Goal: Task Accomplishment & Management: Complete application form

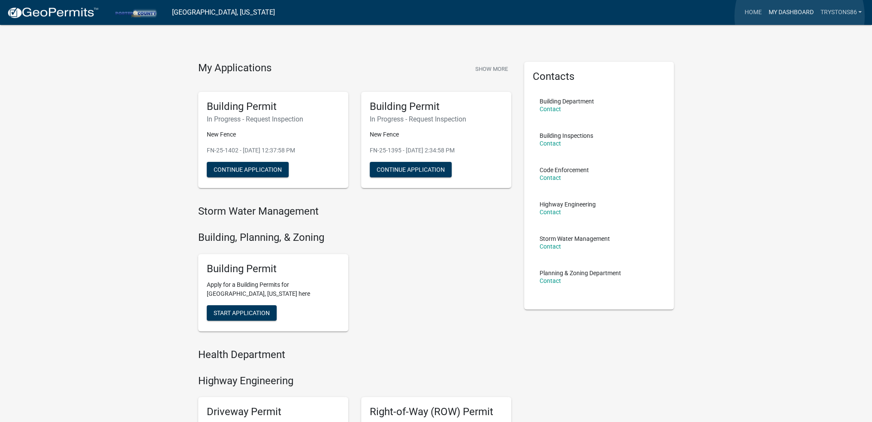
click at [799, 16] on link "My Dashboard" at bounding box center [791, 12] width 52 height 16
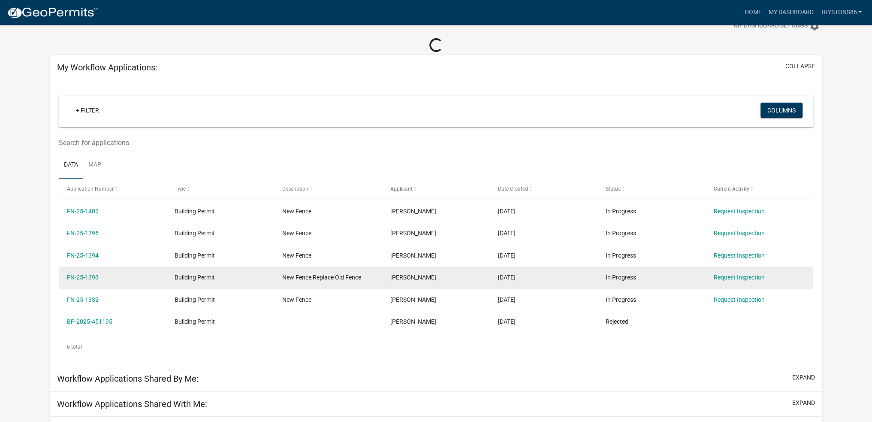
scroll to position [43, 0]
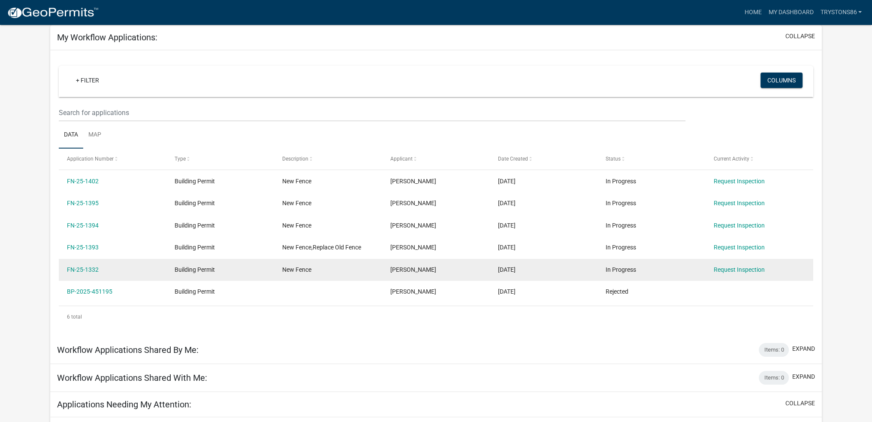
click at [259, 271] on div "Building Permit" at bounding box center [220, 270] width 91 height 10
click at [79, 273] on div "FN-25-1332" at bounding box center [112, 270] width 91 height 10
click at [87, 268] on link "FN-25-1332" at bounding box center [83, 269] width 32 height 7
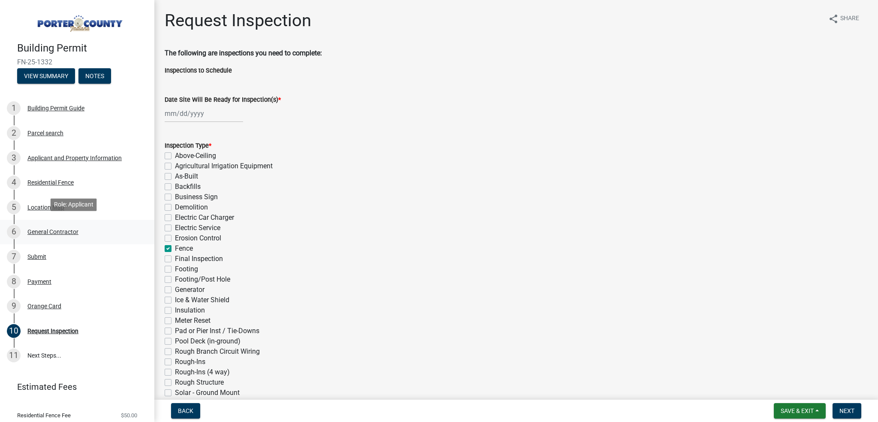
scroll to position [44, 0]
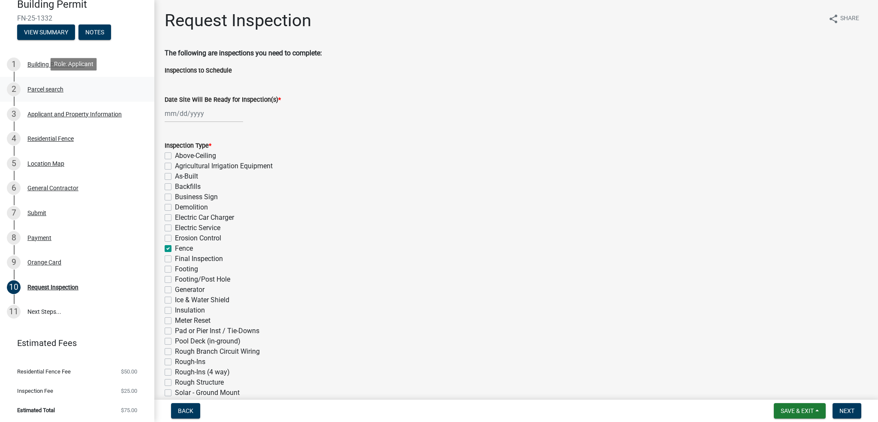
click at [63, 86] on div "Parcel search" at bounding box center [45, 89] width 36 height 6
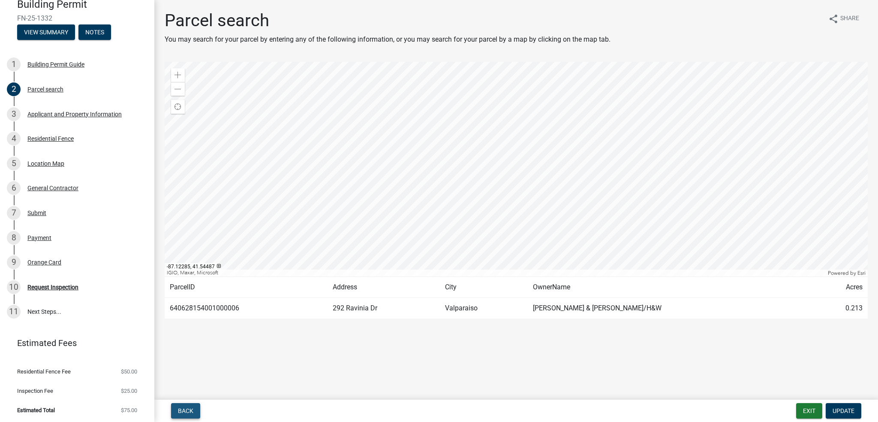
click at [187, 411] on span "Back" at bounding box center [185, 410] width 15 height 7
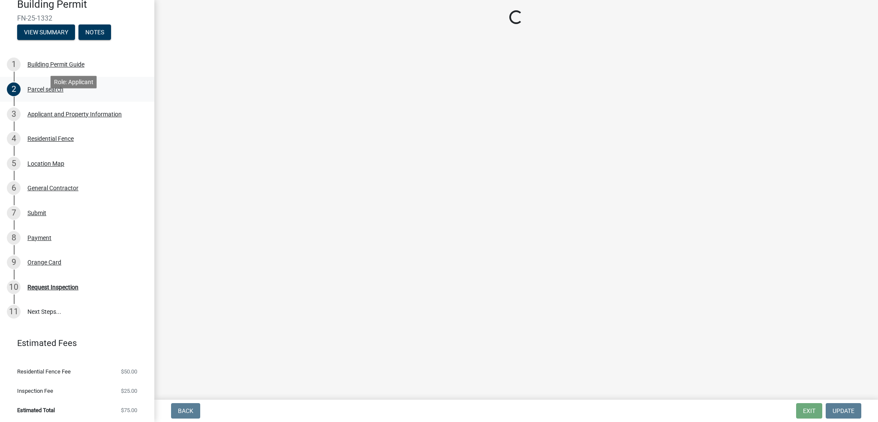
scroll to position [0, 0]
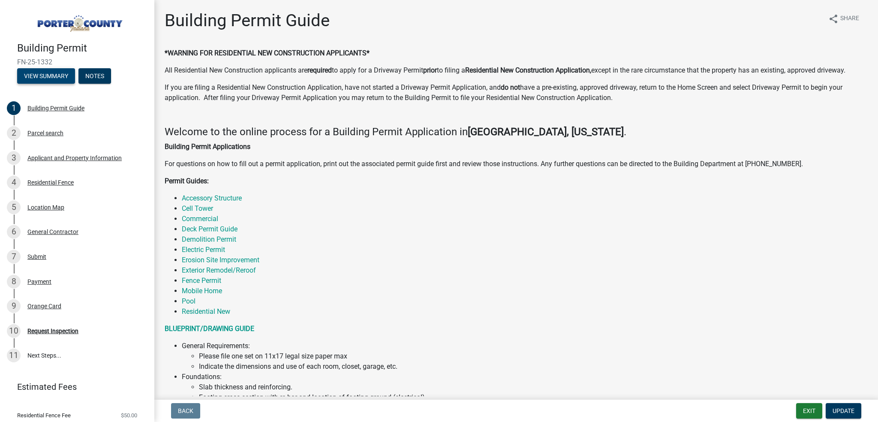
click at [60, 70] on button "View Summary" at bounding box center [46, 75] width 58 height 15
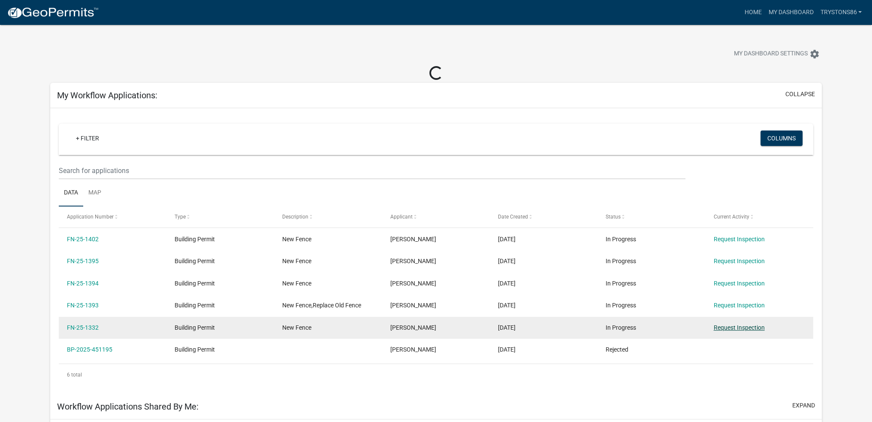
click at [744, 326] on link "Request Inspection" at bounding box center [739, 327] width 51 height 7
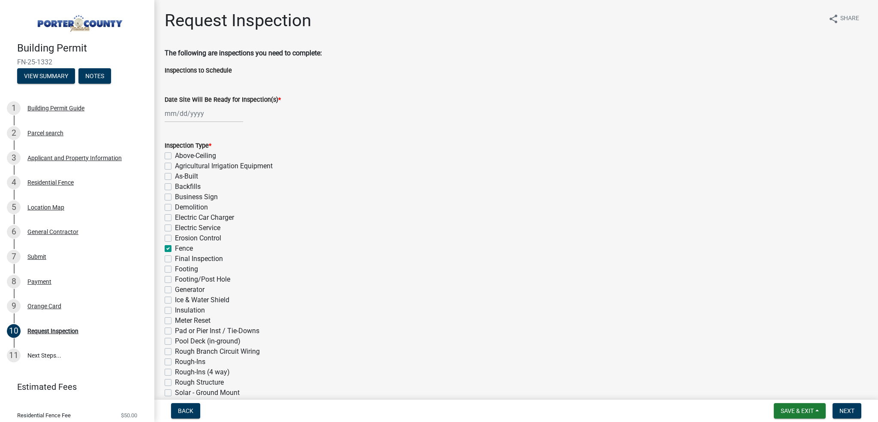
click at [187, 119] on div at bounding box center [204, 114] width 78 height 18
select select "8"
select select "2025"
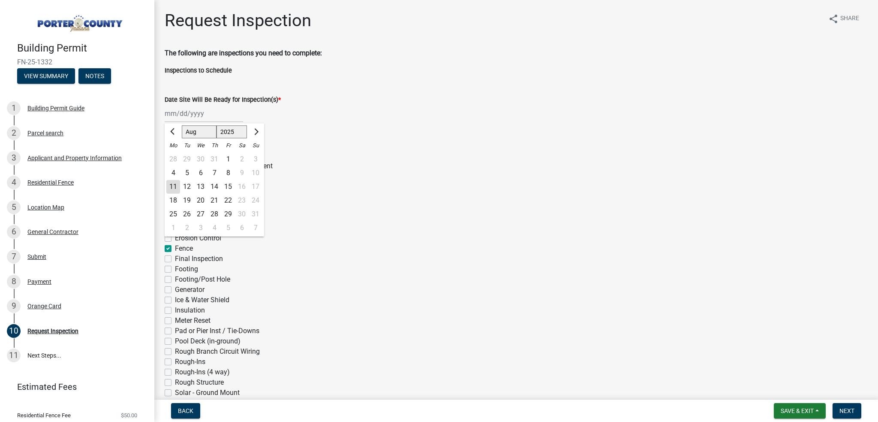
click at [169, 182] on div "11" at bounding box center [173, 187] width 14 height 14
type input "[DATE]"
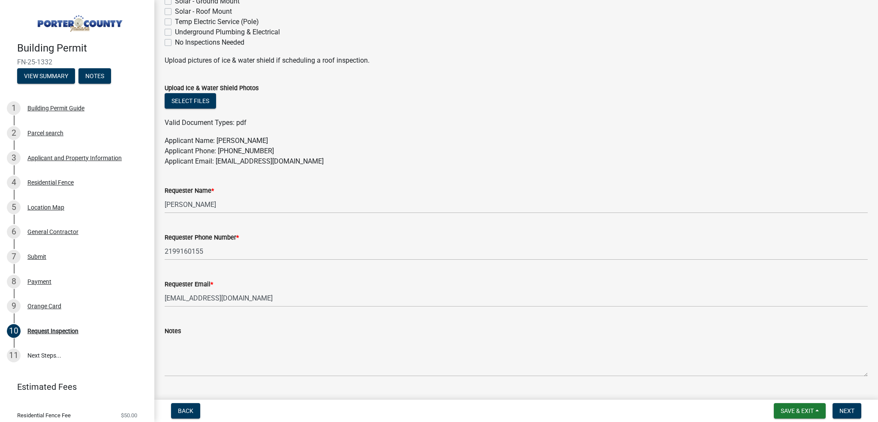
scroll to position [412, 0]
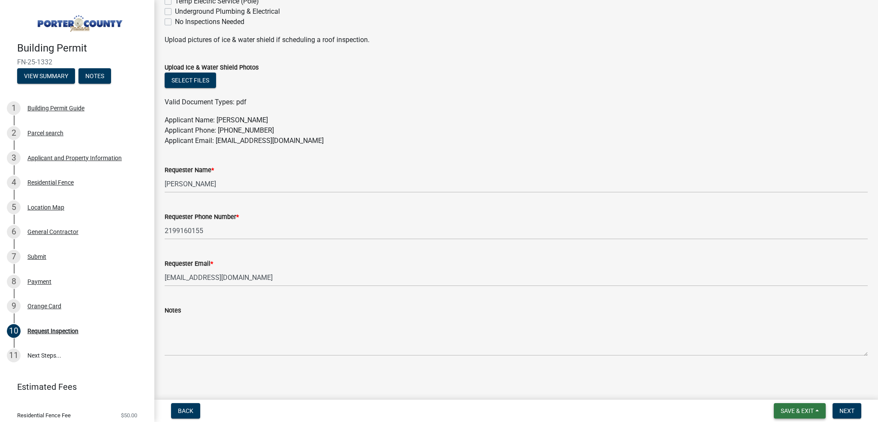
click at [808, 410] on span "Save & Exit" at bounding box center [797, 410] width 33 height 7
click at [792, 387] on button "Save & Exit" at bounding box center [791, 388] width 69 height 21
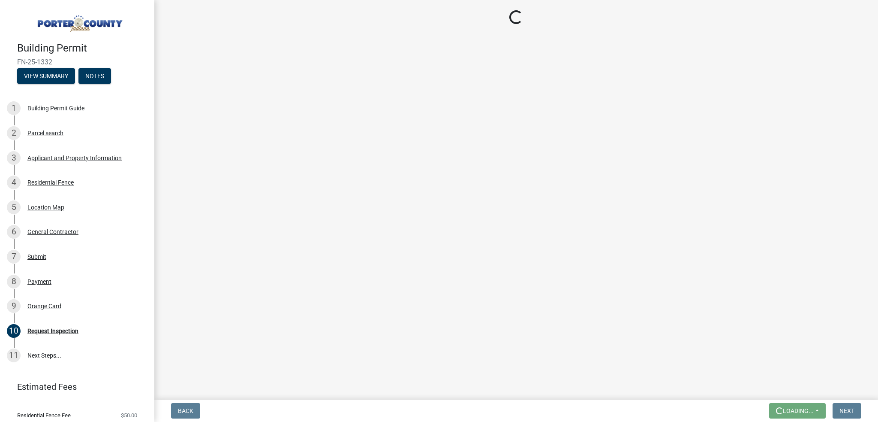
scroll to position [0, 0]
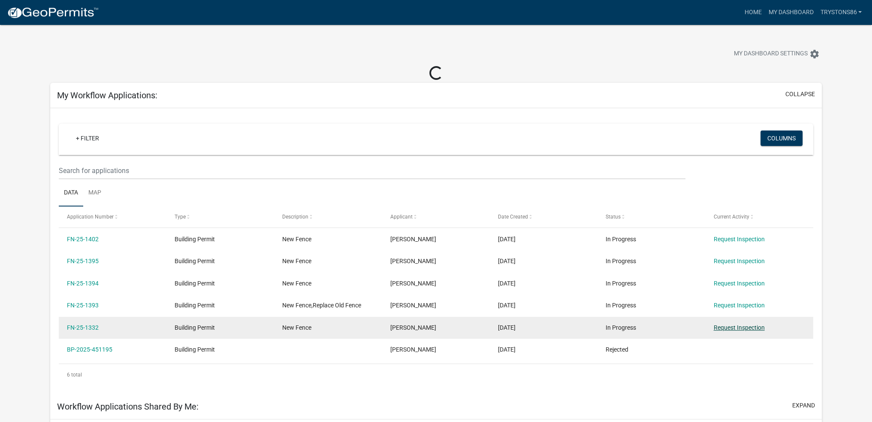
click at [734, 327] on link "Request Inspection" at bounding box center [739, 327] width 51 height 7
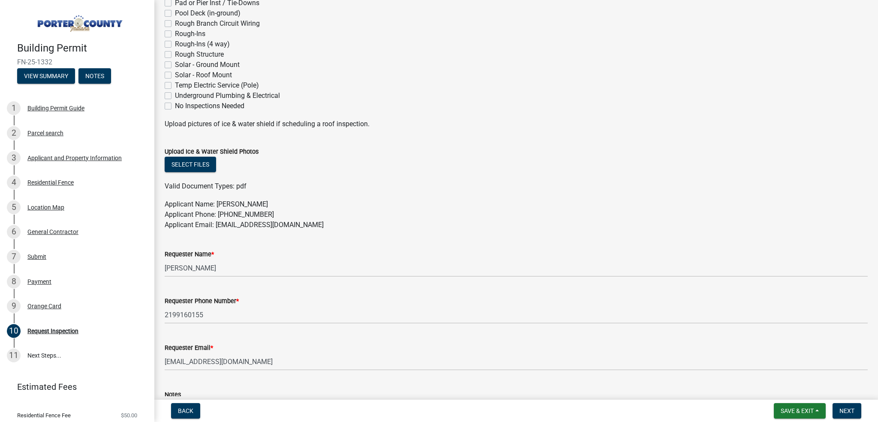
scroll to position [412, 0]
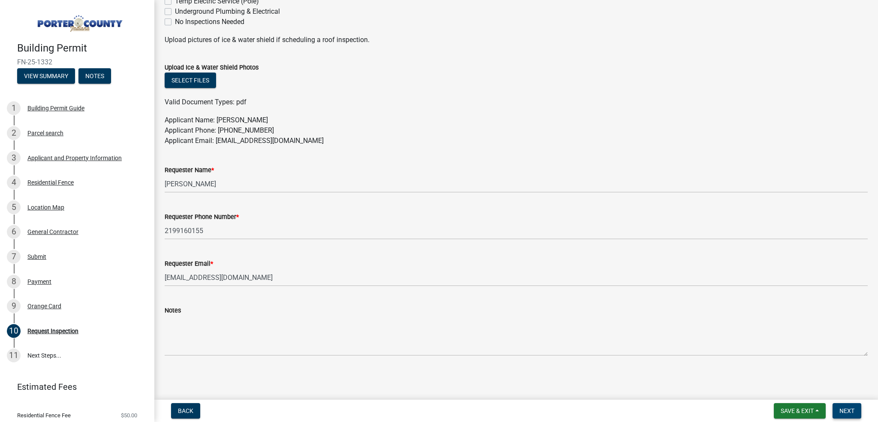
click at [839, 409] on button "Next" at bounding box center [847, 410] width 29 height 15
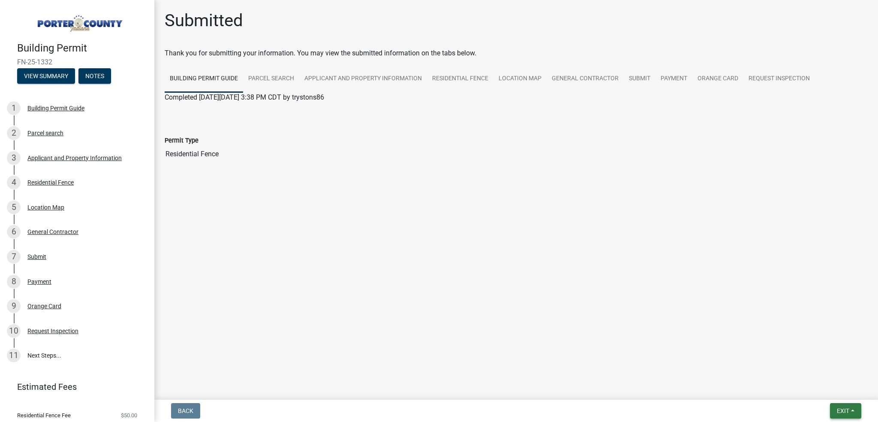
click at [840, 413] on span "Exit" at bounding box center [843, 410] width 12 height 7
click at [836, 386] on button "Save & Exit" at bounding box center [827, 388] width 69 height 21
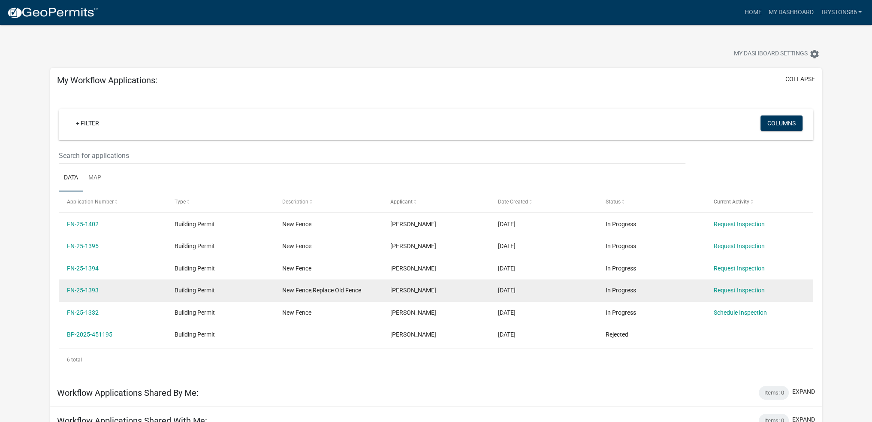
click at [255, 288] on div "Building Permit" at bounding box center [220, 290] width 91 height 10
click at [81, 290] on link "FN-25-1393" at bounding box center [83, 289] width 32 height 7
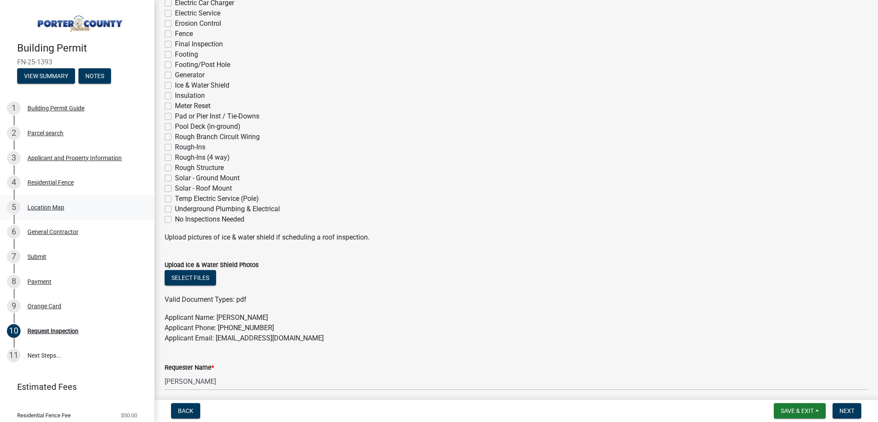
scroll to position [86, 0]
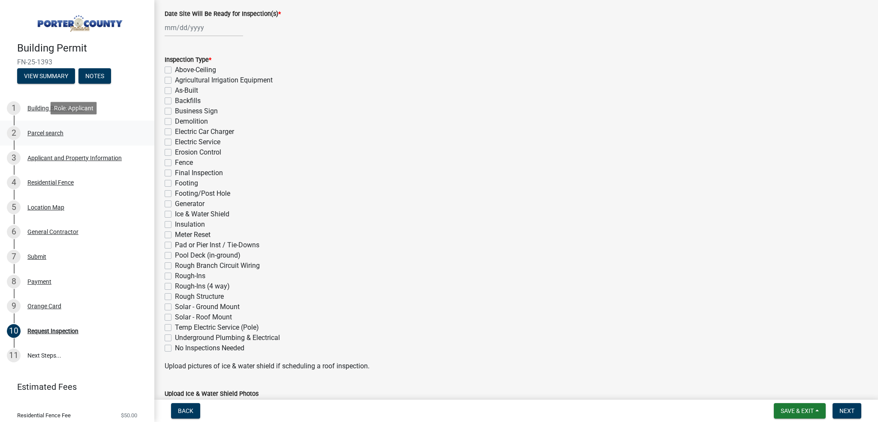
click at [60, 136] on div "2 Parcel search" at bounding box center [74, 133] width 134 height 14
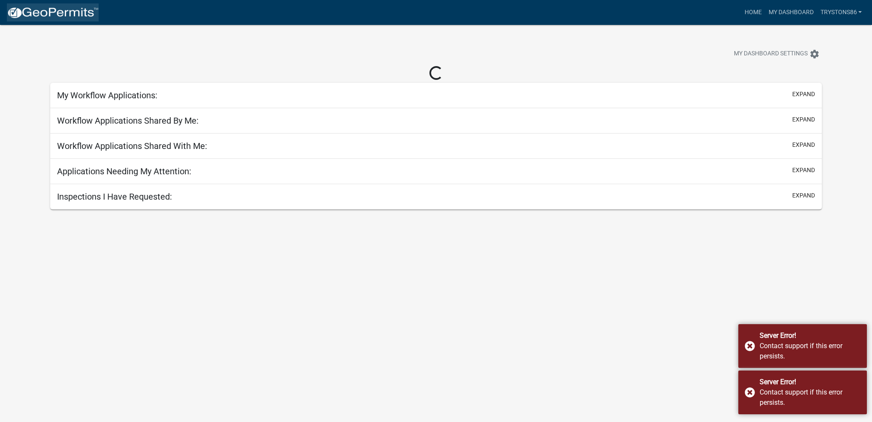
click at [72, 8] on img at bounding box center [53, 12] width 92 height 13
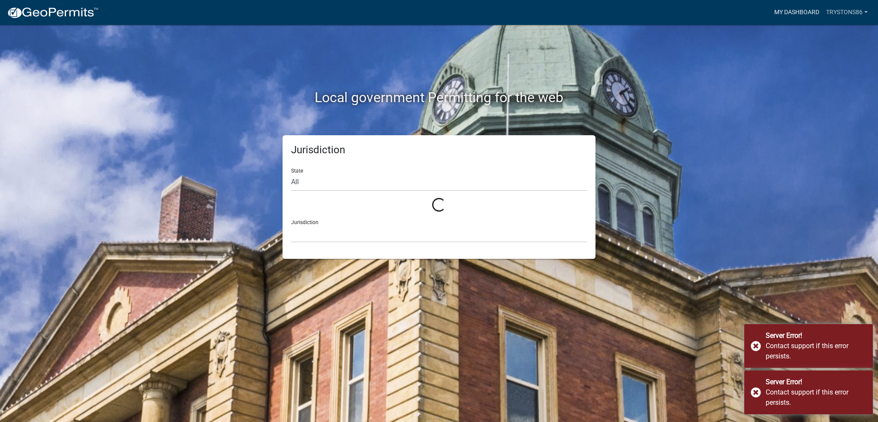
click at [790, 12] on link "My Dashboard" at bounding box center [797, 12] width 52 height 16
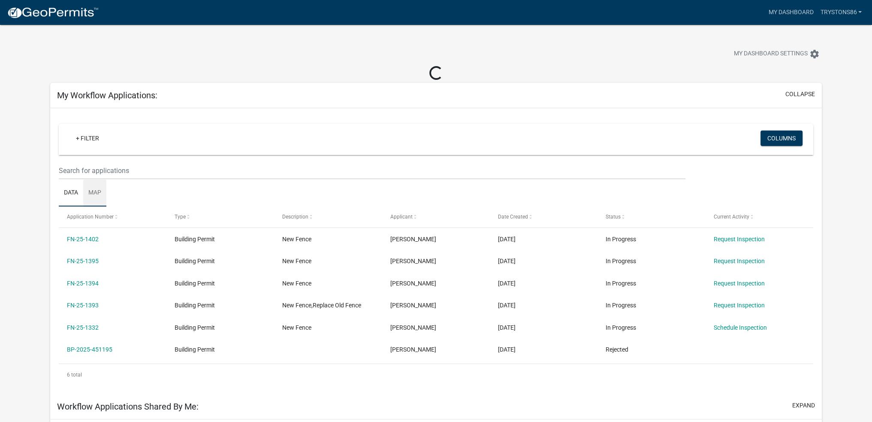
click at [95, 192] on link "Map" at bounding box center [94, 192] width 23 height 27
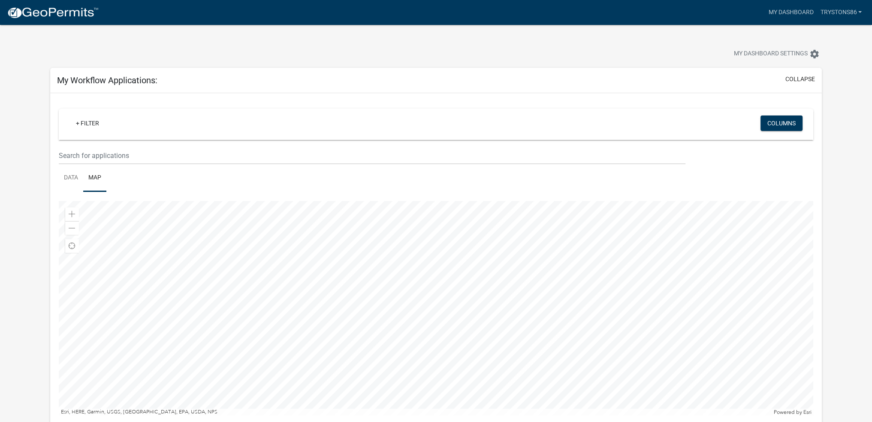
click at [443, 361] on div at bounding box center [436, 308] width 755 height 214
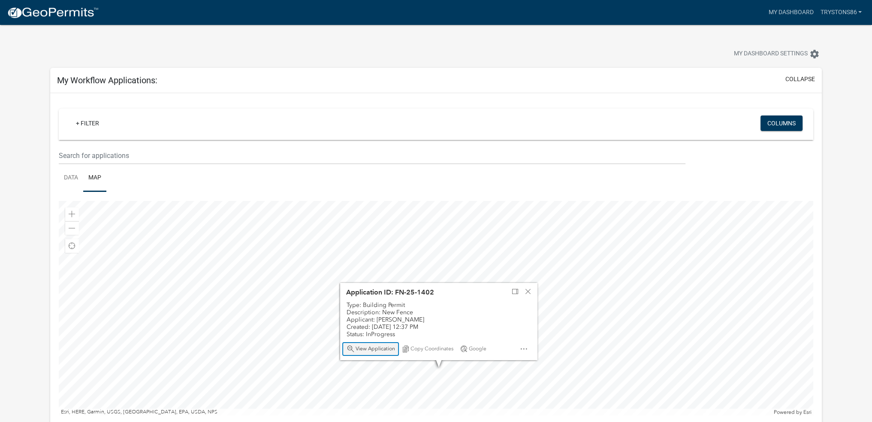
click at [375, 346] on span "View Application" at bounding box center [374, 348] width 39 height 7
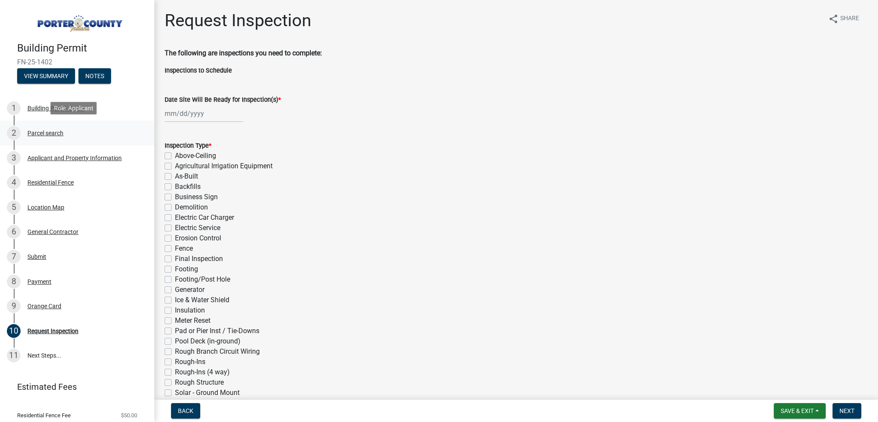
click at [71, 130] on div "2 Parcel search" at bounding box center [74, 133] width 134 height 14
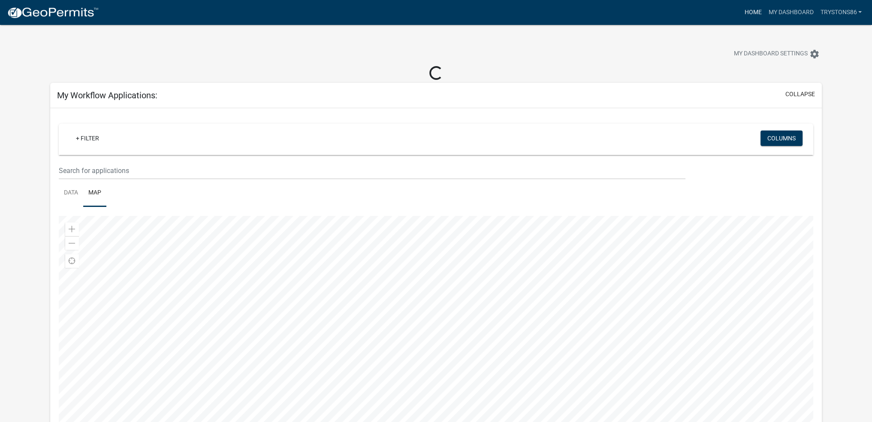
click at [756, 6] on link "Home" at bounding box center [753, 12] width 24 height 16
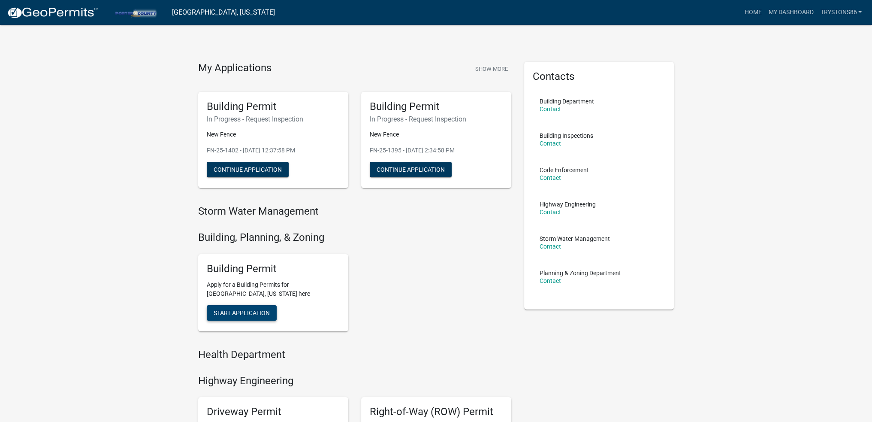
click at [250, 310] on span "Start Application" at bounding box center [242, 312] width 56 height 7
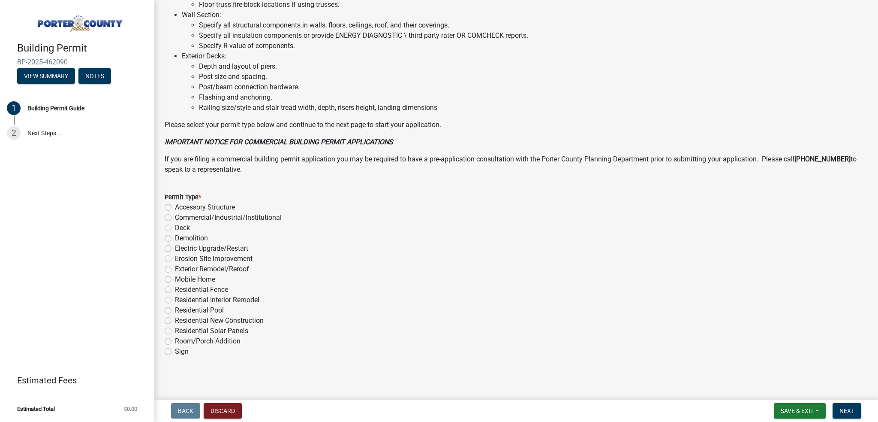
scroll to position [548, 0]
click at [216, 206] on label "Accessory Structure" at bounding box center [205, 205] width 60 height 10
click at [181, 206] on input "Accessory Structure" at bounding box center [178, 203] width 6 height 6
radio input "true"
click at [214, 286] on label "Residential Fence" at bounding box center [201, 288] width 53 height 10
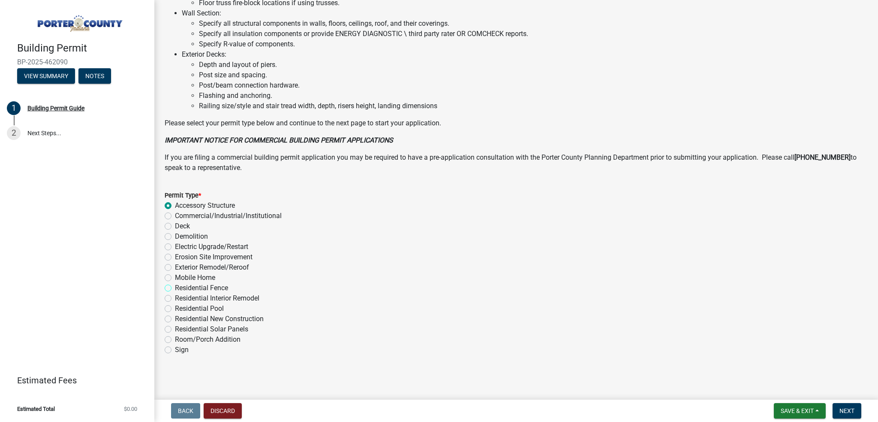
click at [181, 286] on input "Residential Fence" at bounding box center [178, 286] width 6 height 6
radio input "true"
click at [844, 408] on span "Next" at bounding box center [847, 410] width 15 height 7
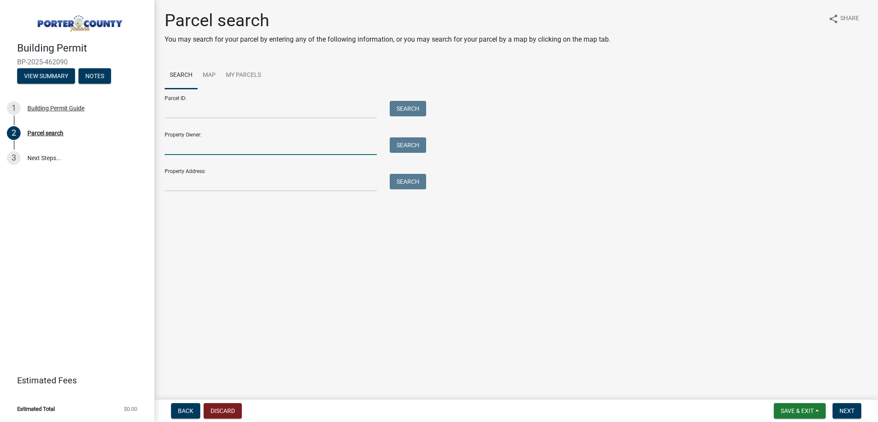
click at [210, 151] on input "Property Owner:" at bounding box center [271, 146] width 212 height 18
drag, startPoint x: 184, startPoint y: 171, endPoint x: 183, endPoint y: 175, distance: 4.3
click at [184, 171] on div "Property Address: Search" at bounding box center [293, 177] width 257 height 30
click at [183, 177] on input "Property Address:" at bounding box center [271, 183] width 212 height 18
type input "414 e 1000n"
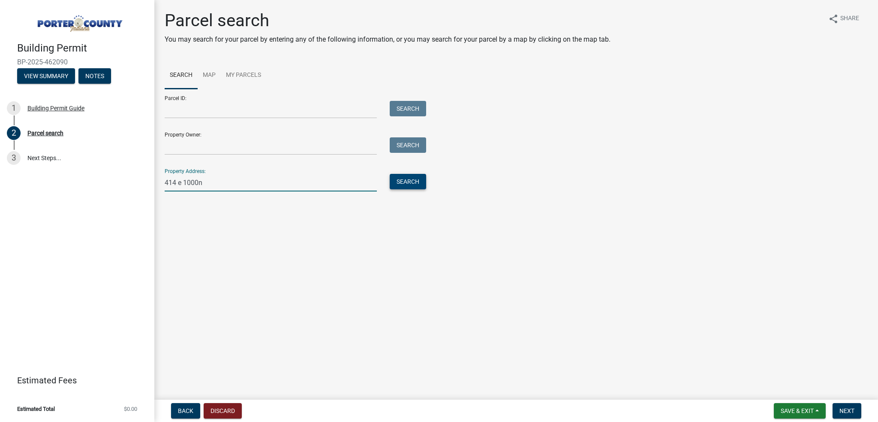
click at [402, 176] on button "Search" at bounding box center [408, 181] width 36 height 15
drag, startPoint x: 261, startPoint y: 185, endPoint x: 122, endPoint y: 190, distance: 139.0
click at [122, 190] on div "Building Permit BP-2025-462090 View Summary Notes 1 Building Permit Guide 2 Par…" at bounding box center [439, 211] width 878 height 422
paste input "[STREET_ADDRESS]"
type input "[STREET_ADDRESS]"
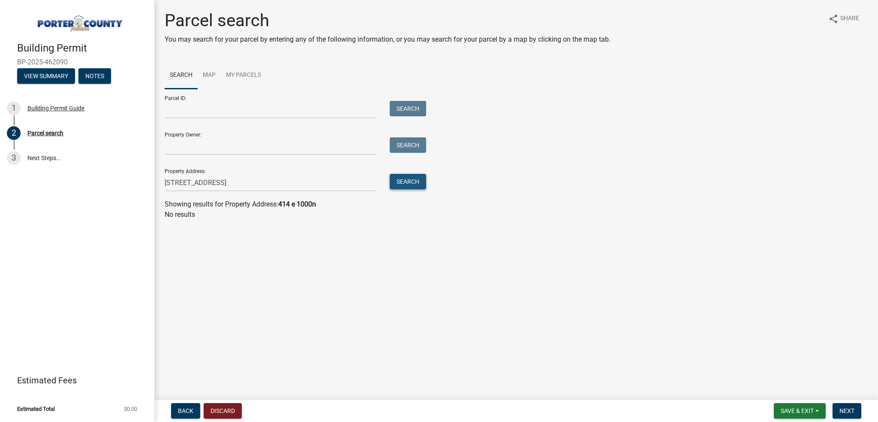
click at [418, 181] on button "Search" at bounding box center [408, 181] width 36 height 15
click at [290, 189] on input "[STREET_ADDRESS]" at bounding box center [271, 183] width 212 height 18
drag, startPoint x: 283, startPoint y: 183, endPoint x: 97, endPoint y: 189, distance: 185.8
click at [98, 190] on div "Building Permit BP-2025-462090 View Summary Notes 1 Building Permit Guide 2 Par…" at bounding box center [439, 211] width 878 height 422
paste input "64-07-15-101-004.000-005"
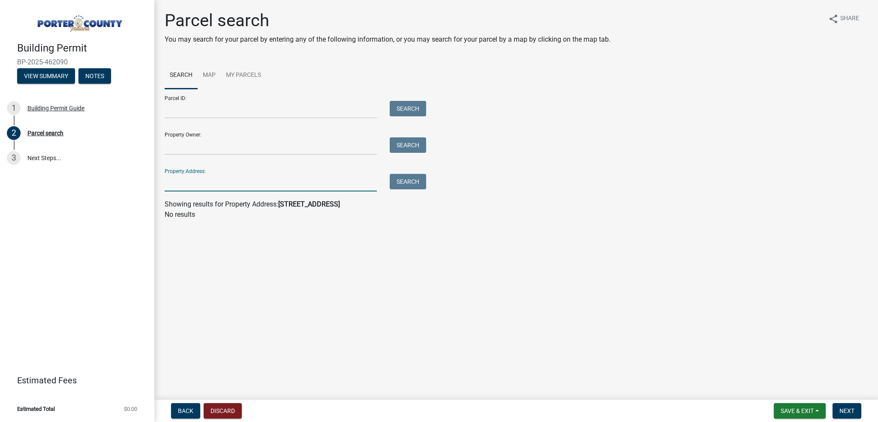
type input "64-07-15-101-004.000-005"
drag, startPoint x: 273, startPoint y: 176, endPoint x: 139, endPoint y: 183, distance: 134.0
click at [139, 183] on div "Building Permit BP-2025-462090 View Summary Notes 1 Building Permit Guide 2 Par…" at bounding box center [439, 211] width 878 height 422
click at [226, 106] on input "Parcel ID:" at bounding box center [271, 110] width 212 height 18
paste input "64-07-15-101-004.000-005"
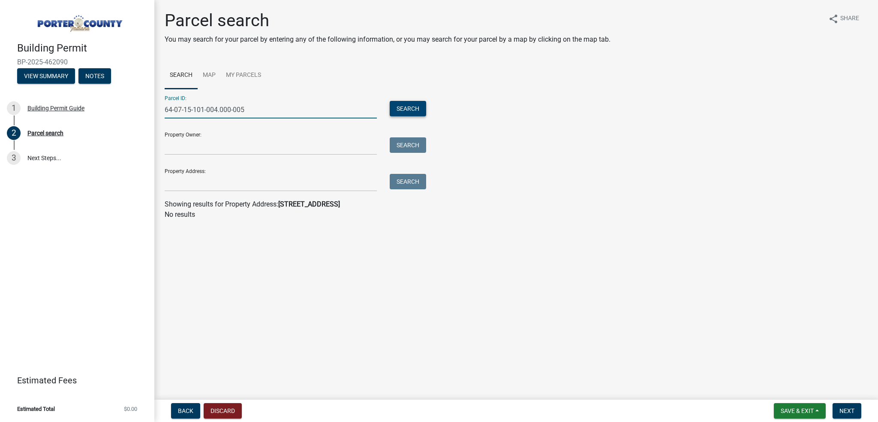
type input "64-07-15-101-004.000-005"
click at [407, 102] on button "Search" at bounding box center [408, 108] width 36 height 15
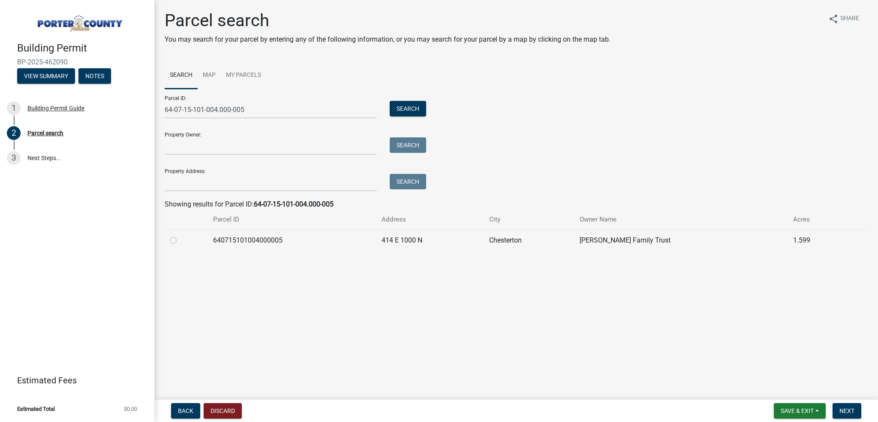
click at [361, 241] on td "640715101004000005" at bounding box center [292, 239] width 169 height 21
click at [180, 235] on label at bounding box center [180, 235] width 0 height 0
click at [180, 241] on input "radio" at bounding box center [183, 238] width 6 height 6
radio input "true"
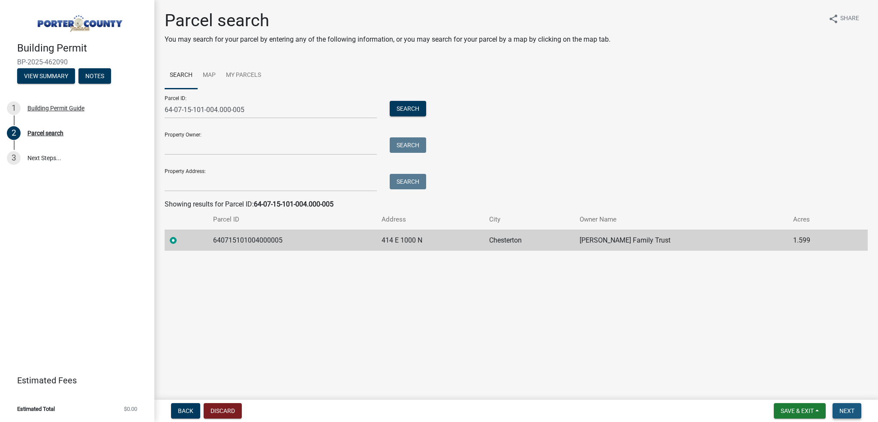
click at [855, 407] on button "Next" at bounding box center [847, 410] width 29 height 15
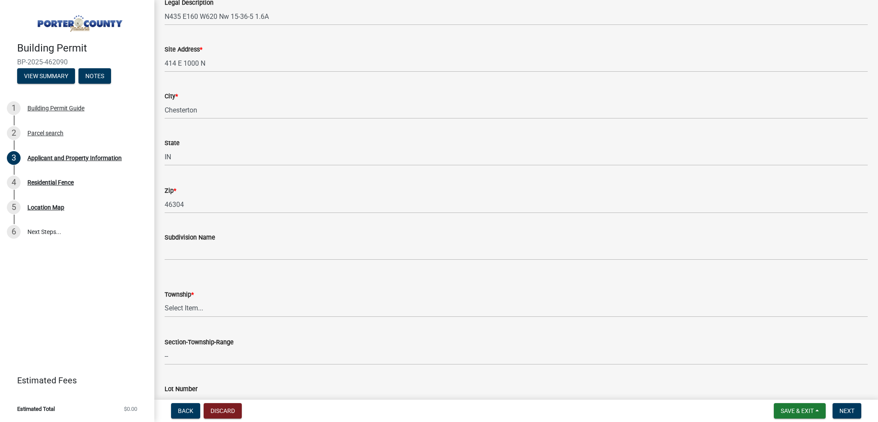
scroll to position [214, 0]
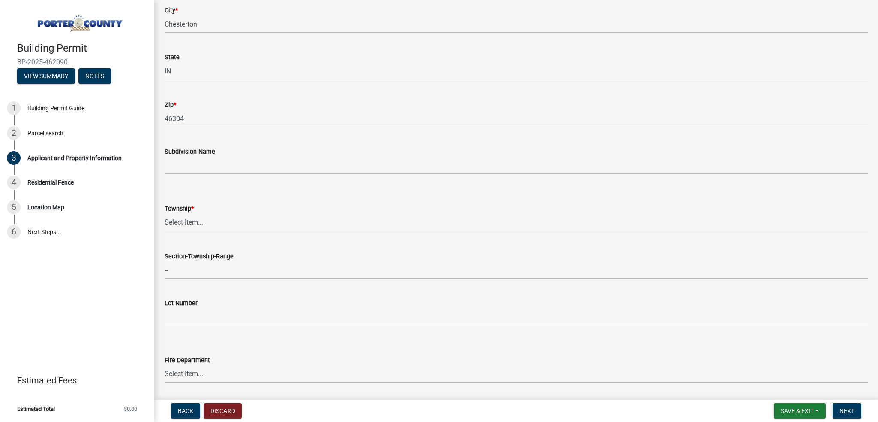
click at [211, 226] on select "Select Item... [PERSON_NAME][GEOGRAPHIC_DATA] [PERSON_NAME][GEOGRAPHIC_DATA] [G…" at bounding box center [516, 223] width 703 height 18
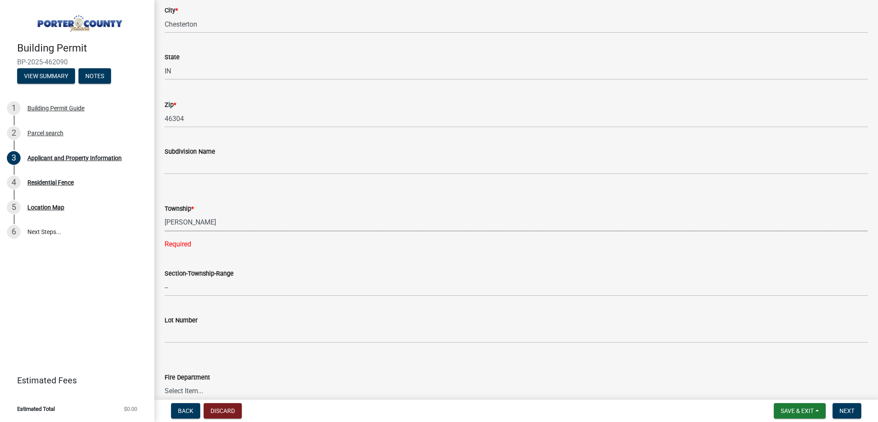
select select "dab8d744-4e32-40c1-942b-b7c1ea7347cb"
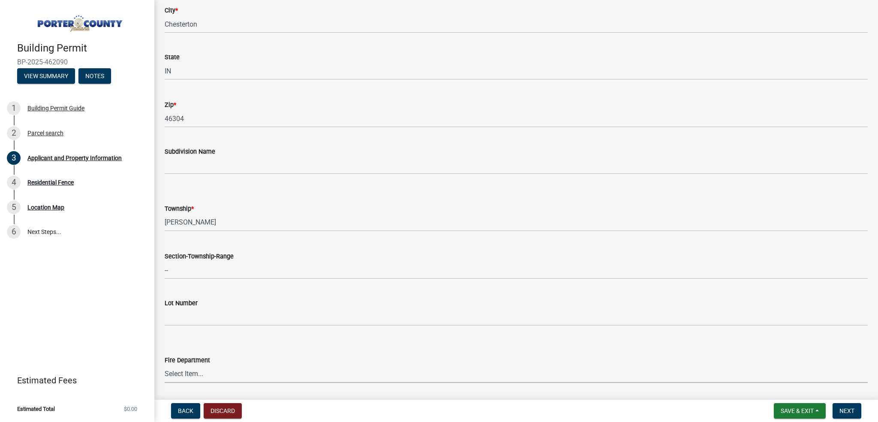
click at [203, 381] on select "Select Item... [PERSON_NAME] [PERSON_NAME] Harbor [PERSON_NAME] Grove [PERSON_N…" at bounding box center [516, 374] width 703 height 18
click at [199, 387] on wm-data-entity-input "Fire Department Select Item... [PERSON_NAME] [PERSON_NAME] Harbor [PERSON_NAME]…" at bounding box center [516, 361] width 703 height 58
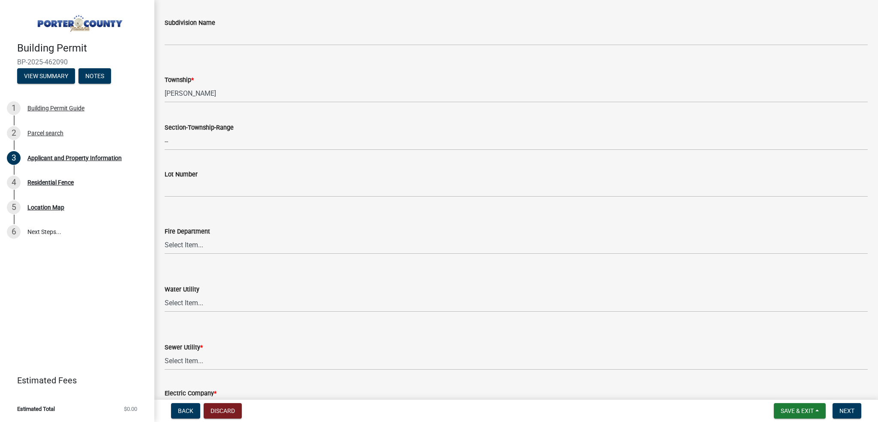
scroll to position [429, 0]
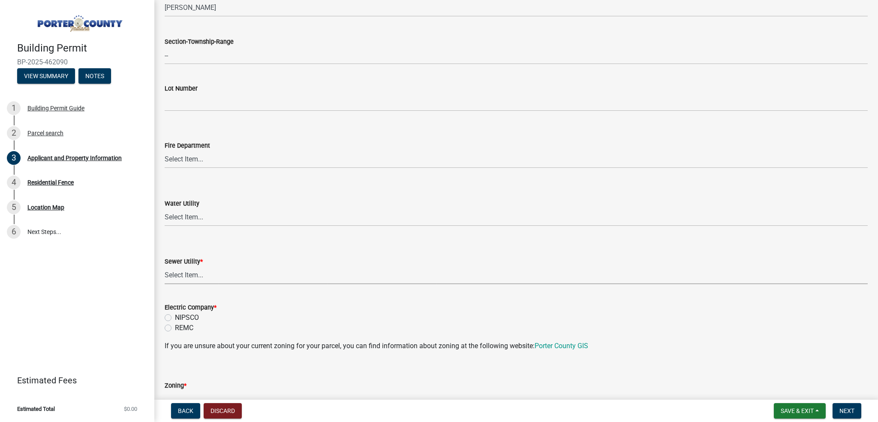
click at [226, 277] on select "Select Item... Aqua [US_STATE] Inc Damon Run Falling Waters Lake Eliza - LEACD …" at bounding box center [516, 275] width 703 height 18
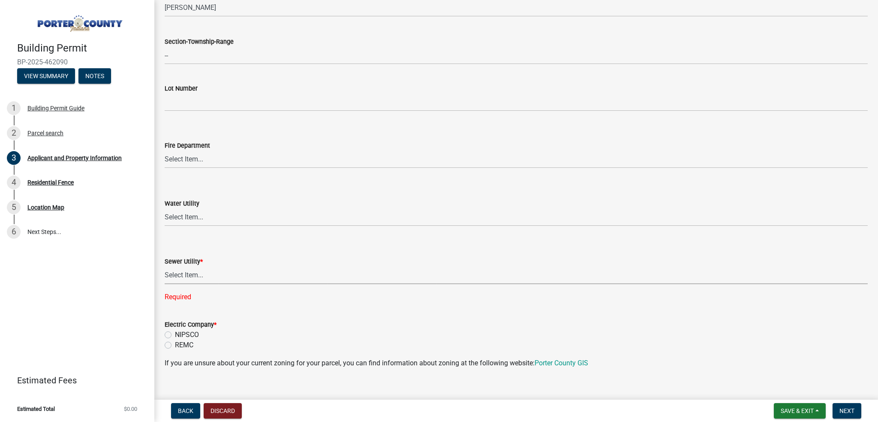
click at [208, 282] on select "Select Item... Aqua [US_STATE] Inc Damon Run Falling Waters Lake Eliza - LEACD …" at bounding box center [516, 275] width 703 height 18
click at [165, 266] on select "Select Item... Aqua [US_STATE] Inc Damon Run Falling Waters Lake Eliza - LEACD …" at bounding box center [516, 275] width 703 height 18
select select "ea6751d4-6bf7-4a16-89ee-f7801ab82aa1"
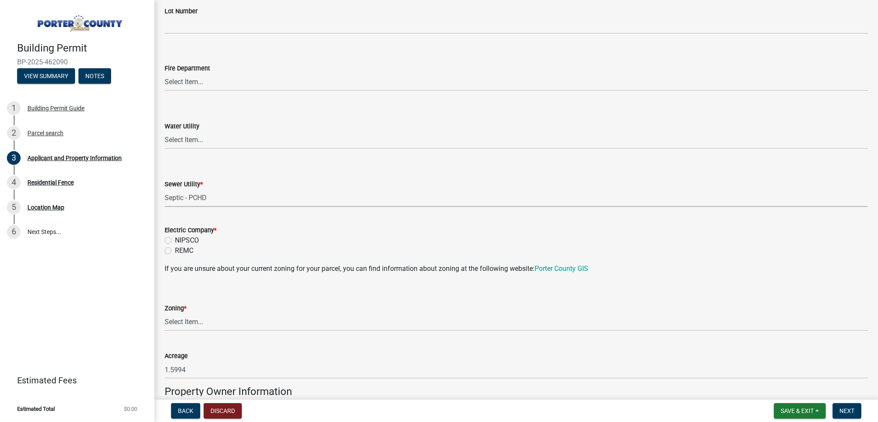
scroll to position [515, 0]
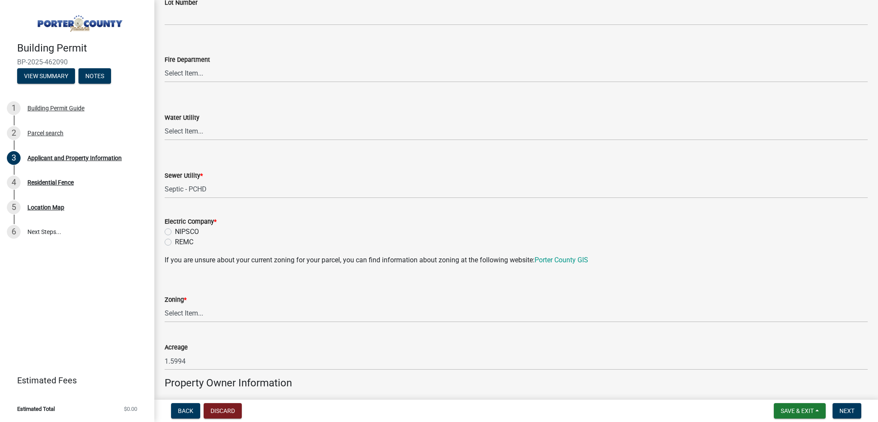
click at [175, 233] on label "NIPSCO" at bounding box center [187, 231] width 24 height 10
click at [175, 232] on input "NIPSCO" at bounding box center [178, 229] width 6 height 6
radio input "true"
click at [189, 306] on select "Select Item... A1 A2 CH CM CN I1 I2 I3 IN MP OT P1 P2 PUD R1 R2 R3 R4 RL RR" at bounding box center [516, 313] width 703 height 18
click at [257, 316] on select "Select Item... A1 A2 CH CM CN I1 I2 I3 IN MP OT P1 P2 PUD R1 R2 R3 R4 RL RR" at bounding box center [516, 313] width 703 height 18
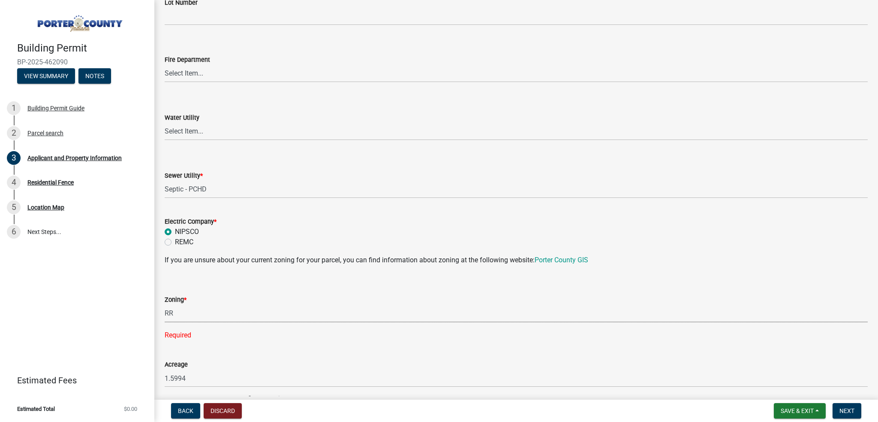
click at [165, 304] on select "Select Item... A1 A2 CH CM CN I1 I2 I3 IN MP OT P1 P2 PUD R1 R2 R3 R4 RL RR" at bounding box center [516, 313] width 703 height 18
select select "92efe679-05f4-414a-9426-51627fba5de6"
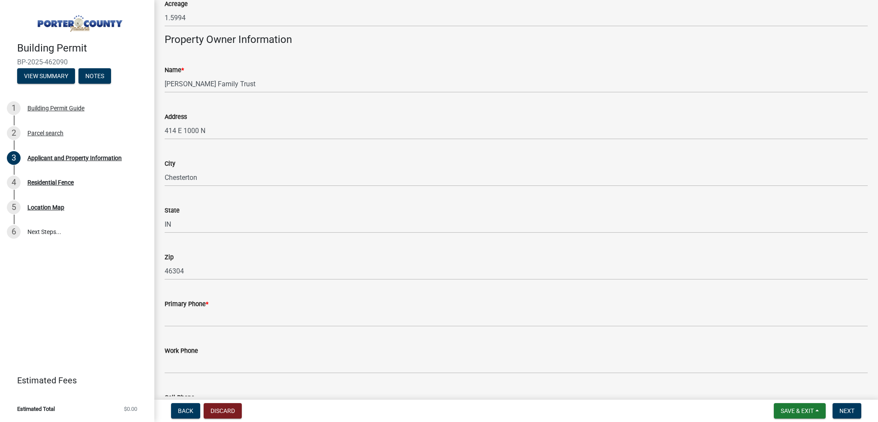
scroll to position [943, 0]
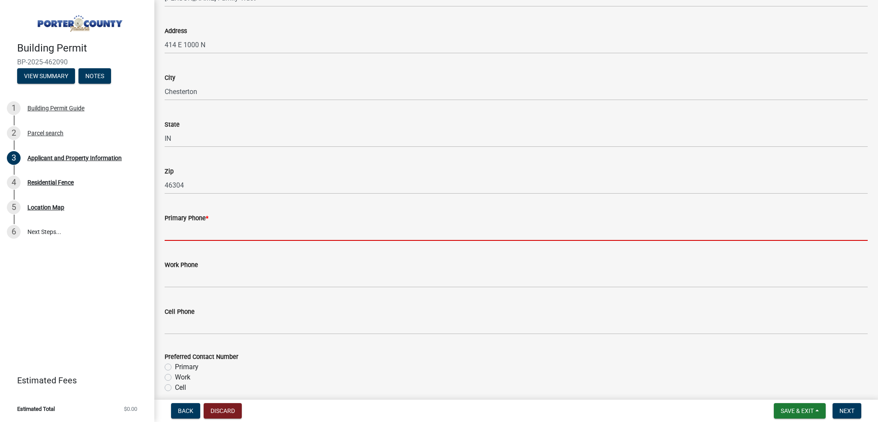
click at [226, 233] on input "Primary Phone *" at bounding box center [516, 232] width 703 height 18
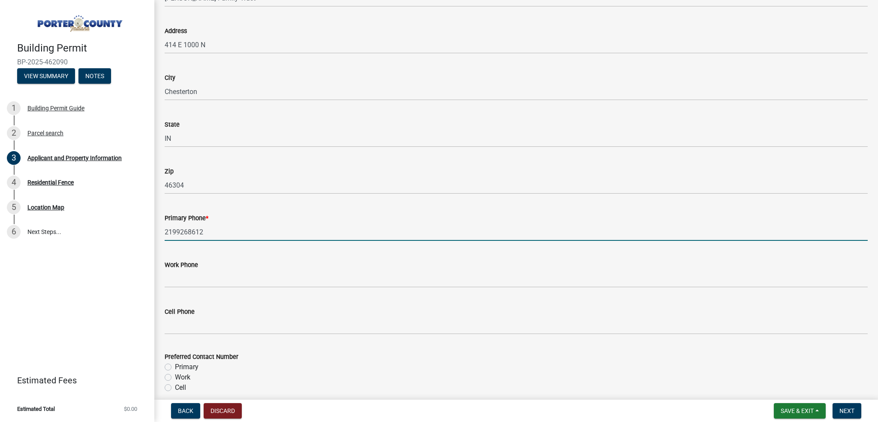
scroll to position [1072, 0]
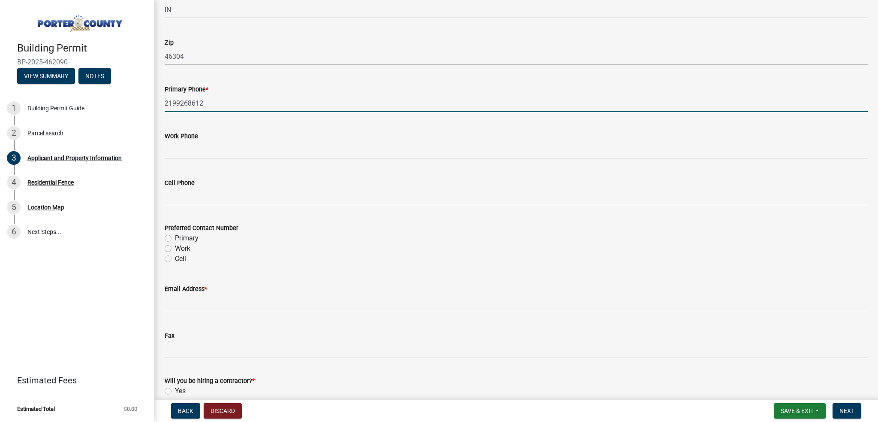
type input "2199268612"
click at [175, 235] on label "Primary" at bounding box center [187, 238] width 24 height 10
click at [175, 235] on input "Primary" at bounding box center [178, 236] width 6 height 6
radio input "true"
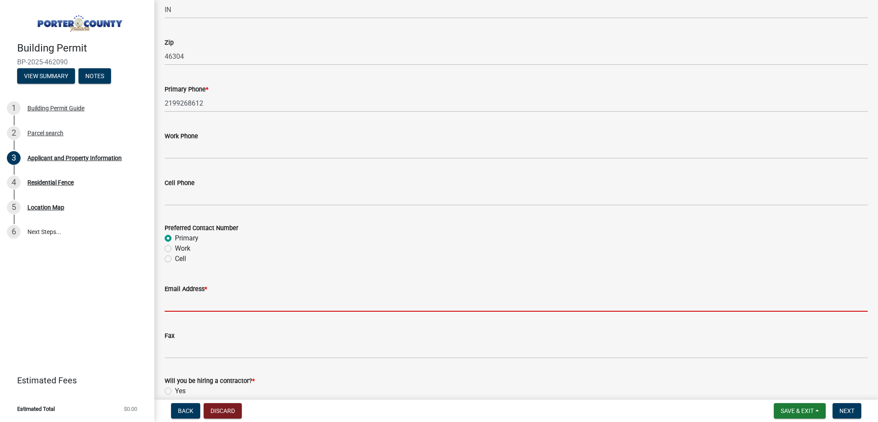
click at [201, 299] on input "Email Address *" at bounding box center [516, 303] width 703 height 18
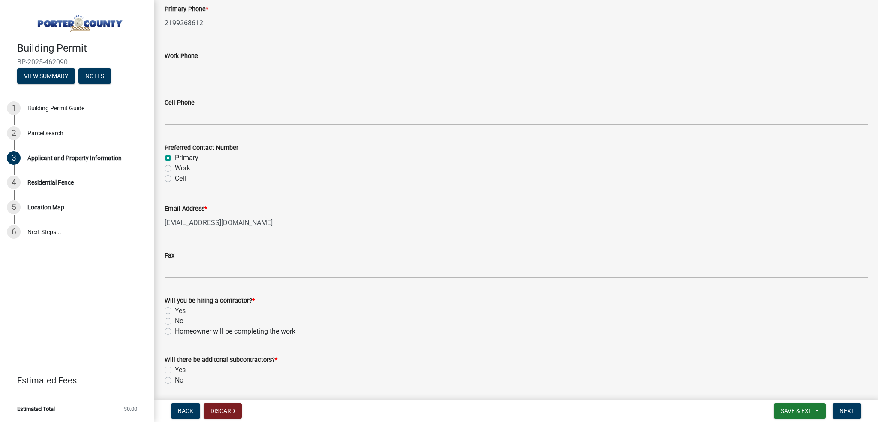
scroll to position [1158, 0]
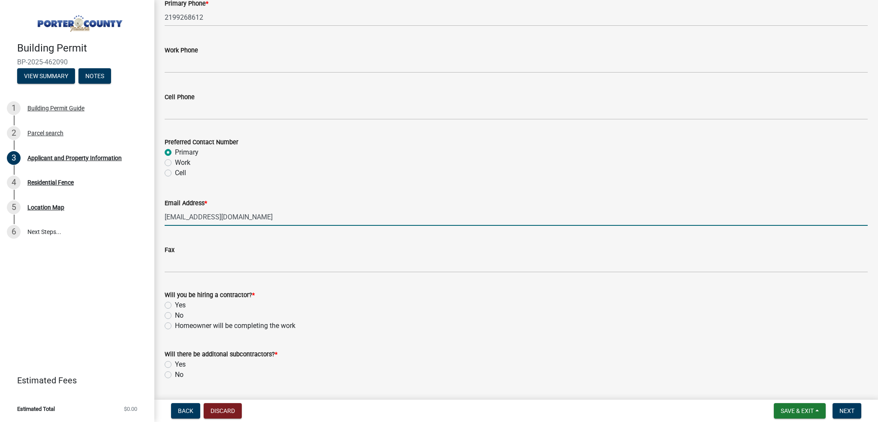
type input "[EMAIL_ADDRESS][DOMAIN_NAME]"
click at [175, 305] on label "Yes" at bounding box center [180, 305] width 11 height 10
click at [175, 305] on input "Yes" at bounding box center [178, 303] width 6 height 6
radio input "true"
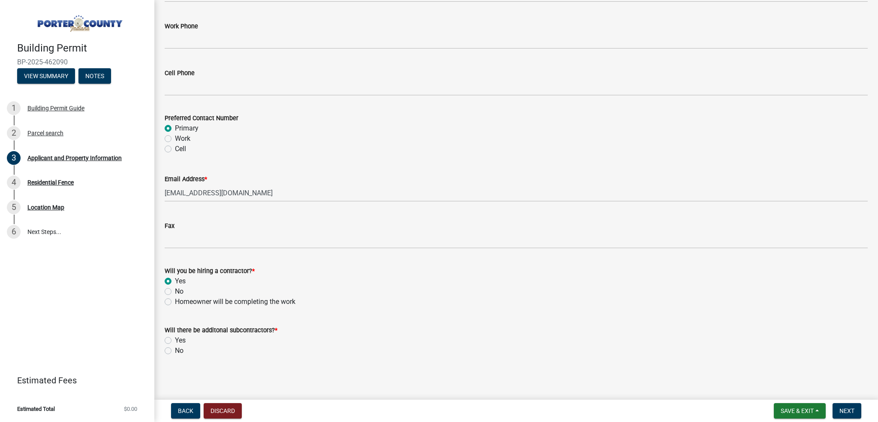
scroll to position [1182, 0]
click at [169, 353] on div "No" at bounding box center [516, 350] width 703 height 10
click at [175, 352] on label "No" at bounding box center [179, 350] width 9 height 10
click at [175, 350] on input "No" at bounding box center [178, 348] width 6 height 6
radio input "true"
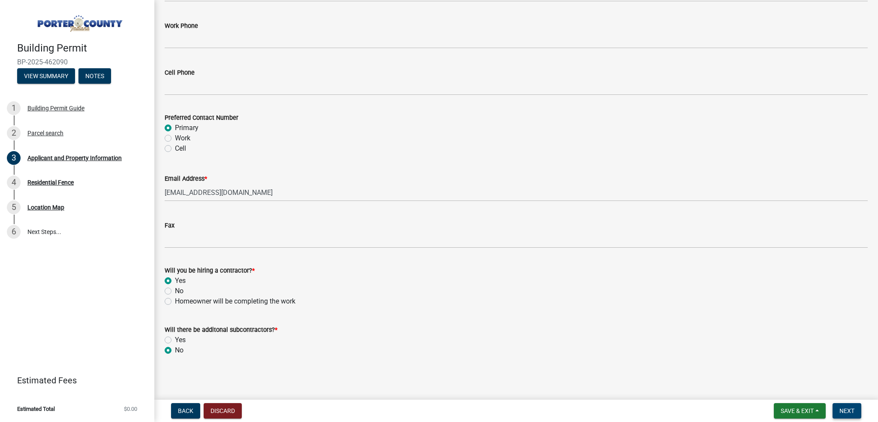
click at [849, 416] on button "Next" at bounding box center [847, 410] width 29 height 15
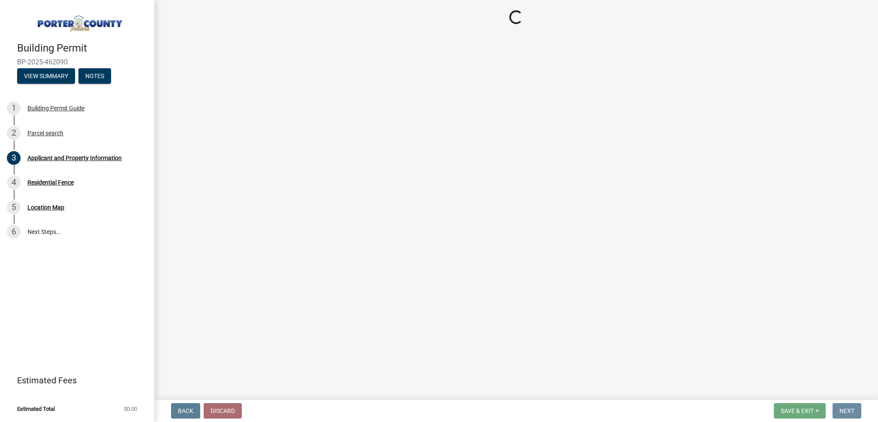
scroll to position [0, 0]
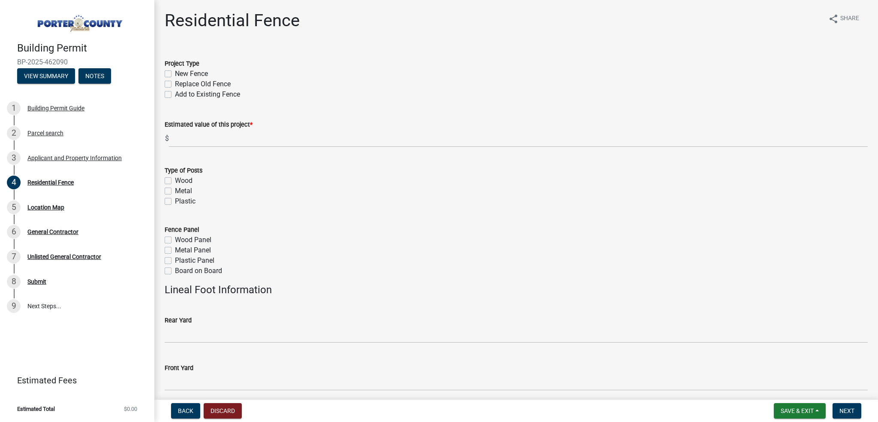
click at [175, 76] on label "New Fence" at bounding box center [191, 74] width 33 height 10
click at [175, 74] on input "New Fence" at bounding box center [178, 72] width 6 height 6
checkbox input "true"
checkbox input "false"
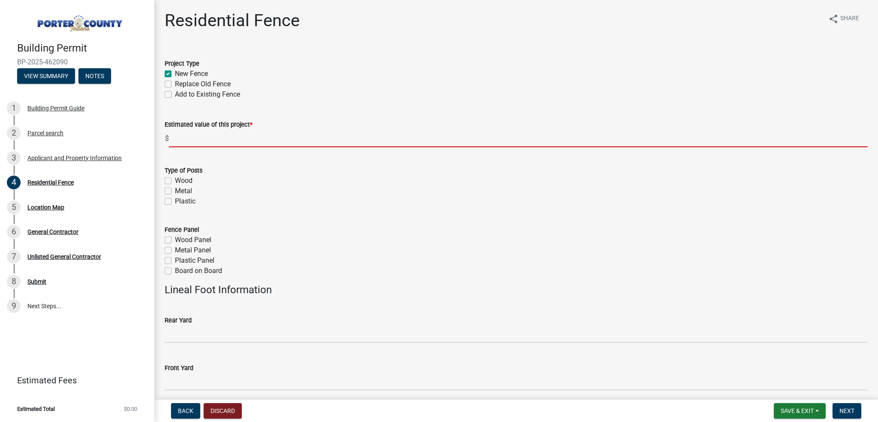
click at [202, 134] on input "text" at bounding box center [518, 138] width 699 height 18
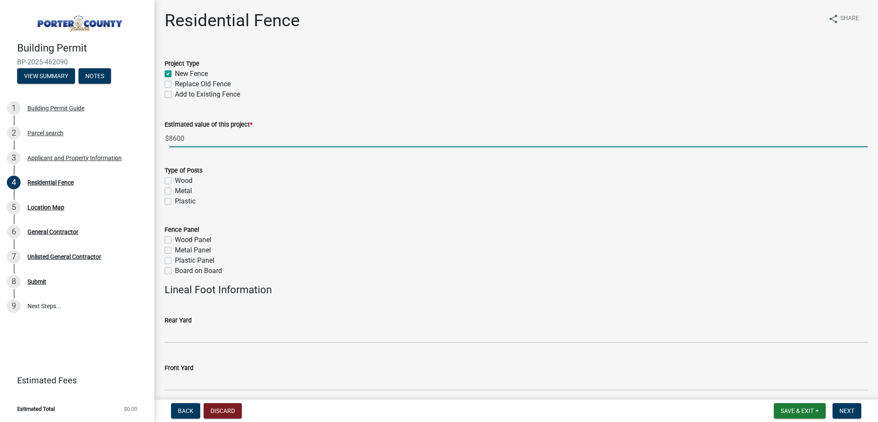
type input "8600"
click at [245, 128] on label "Estimated value of this project *" at bounding box center [209, 125] width 88 height 6
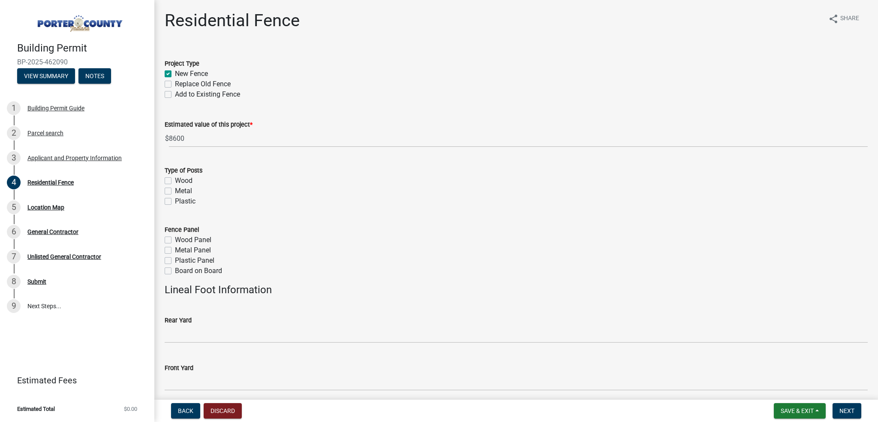
click at [175, 190] on label "Metal" at bounding box center [183, 191] width 17 height 10
click at [175, 190] on input "Metal" at bounding box center [178, 189] width 6 height 6
checkbox input "true"
checkbox input "false"
checkbox input "true"
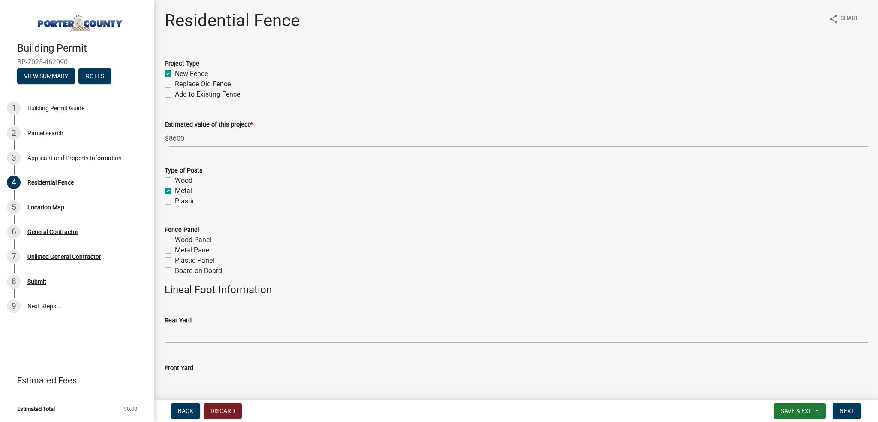
checkbox input "false"
click at [175, 242] on label "Wood Panel" at bounding box center [193, 240] width 36 height 10
click at [175, 240] on input "Wood Panel" at bounding box center [178, 238] width 6 height 6
checkbox input "true"
checkbox input "false"
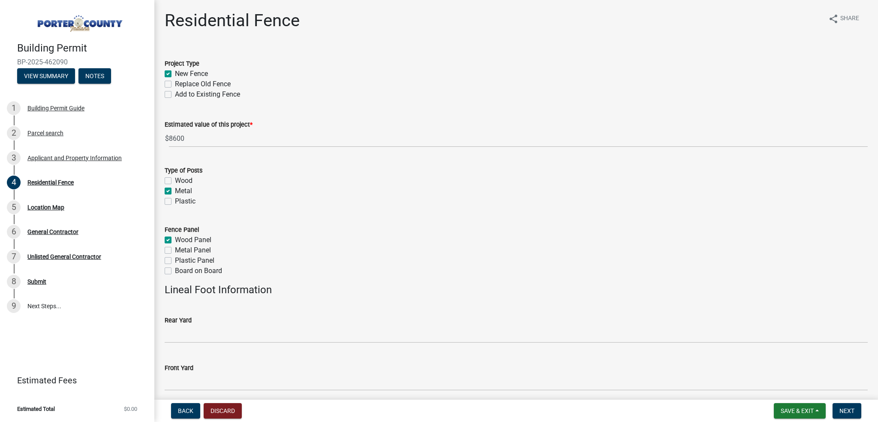
checkbox input "false"
click at [175, 250] on label "Metal Panel" at bounding box center [193, 250] width 36 height 10
click at [175, 250] on input "Metal Panel" at bounding box center [178, 248] width 6 height 6
checkbox input "true"
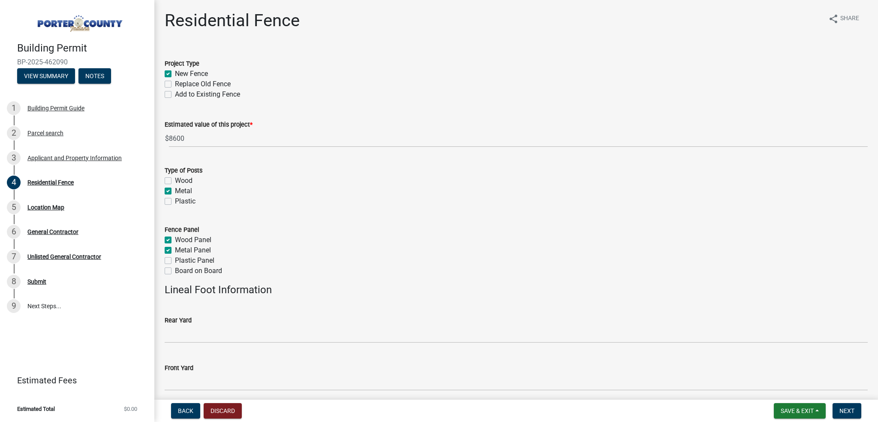
checkbox input "true"
checkbox input "false"
click at [175, 239] on label "Wood Panel" at bounding box center [193, 240] width 36 height 10
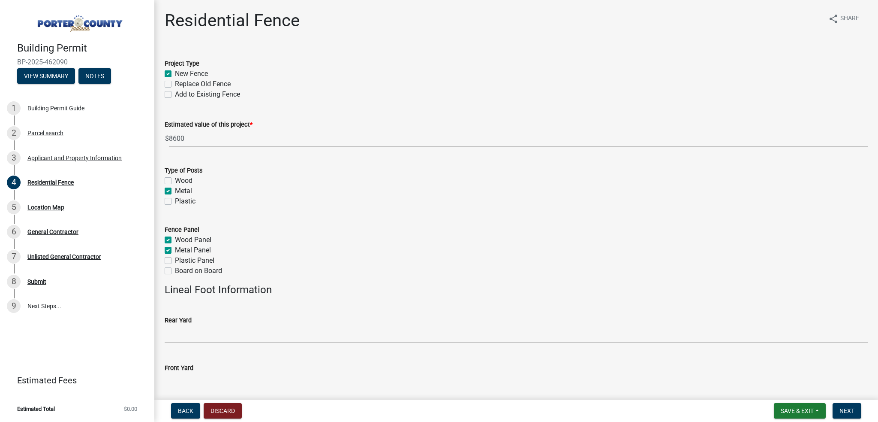
click at [175, 239] on input "Wood Panel" at bounding box center [178, 238] width 6 height 6
checkbox input "false"
checkbox input "true"
checkbox input "false"
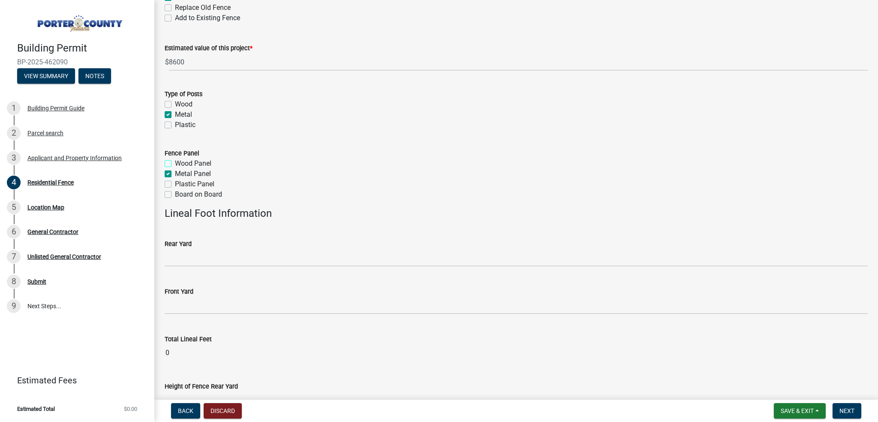
scroll to position [129, 0]
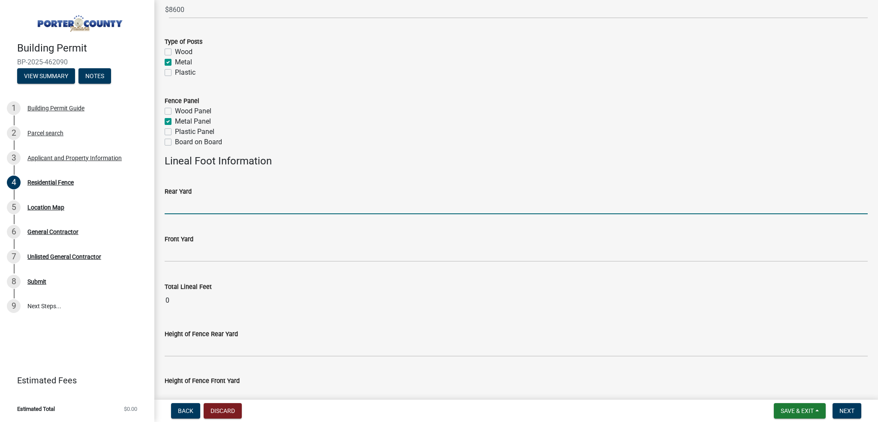
click at [187, 213] on input "text" at bounding box center [516, 205] width 703 height 18
type input "224"
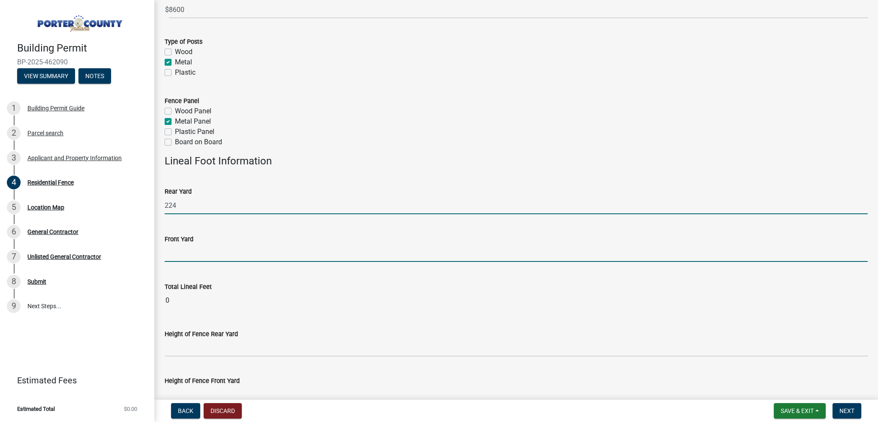
click at [193, 247] on input "text" at bounding box center [516, 253] width 703 height 18
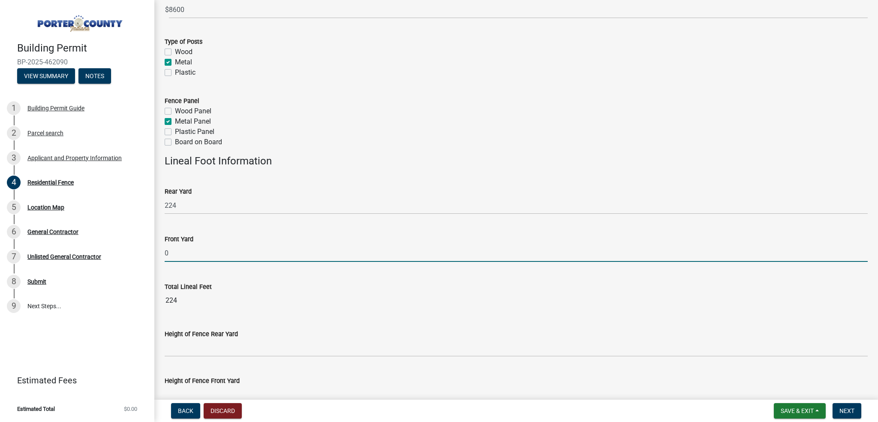
type input "0"
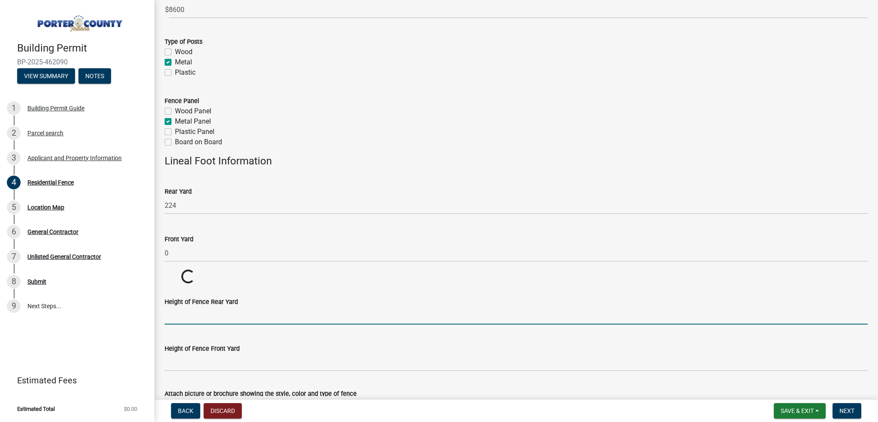
click at [234, 351] on wm-data-entity-input-list "Project Type New Fence Replace Old Fence Add to Existing Fence Estimated value …" at bounding box center [516, 179] width 703 height 521
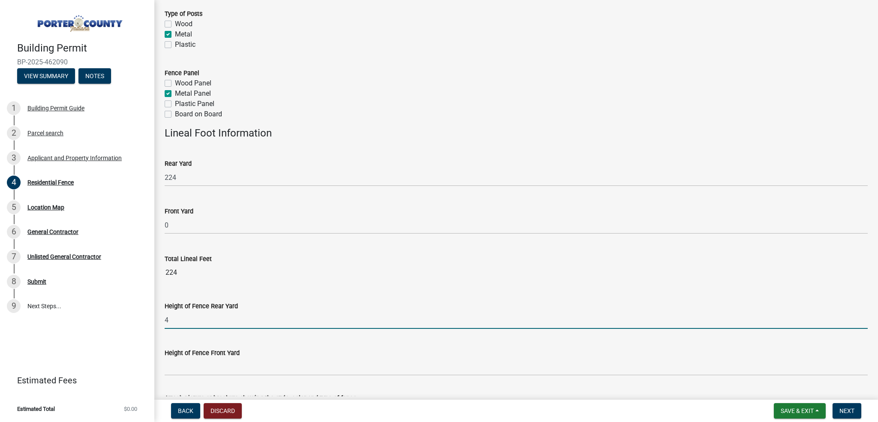
scroll to position [172, 0]
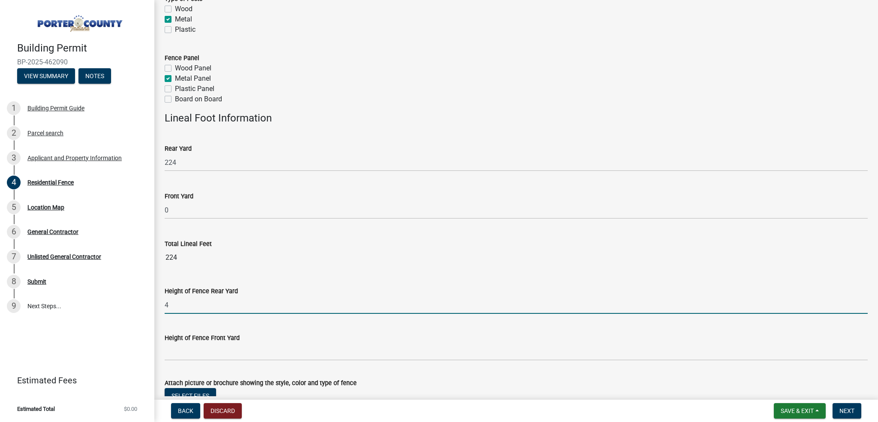
type input "4"
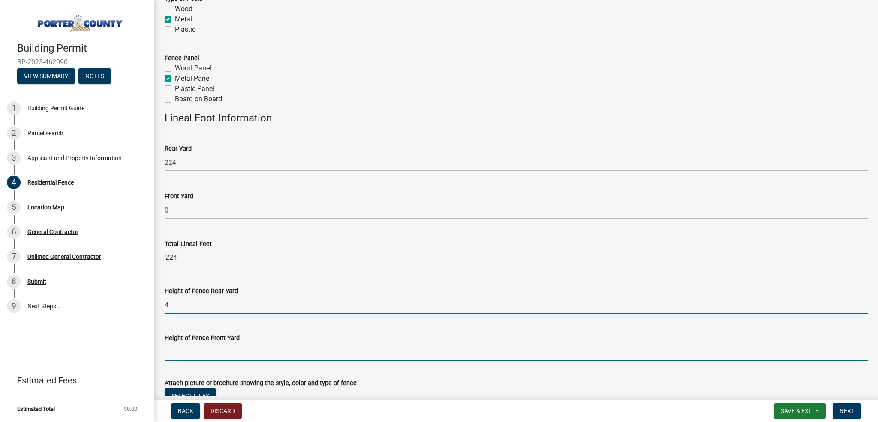
click at [217, 352] on input "Height of Fence Front Yard" at bounding box center [516, 352] width 703 height 18
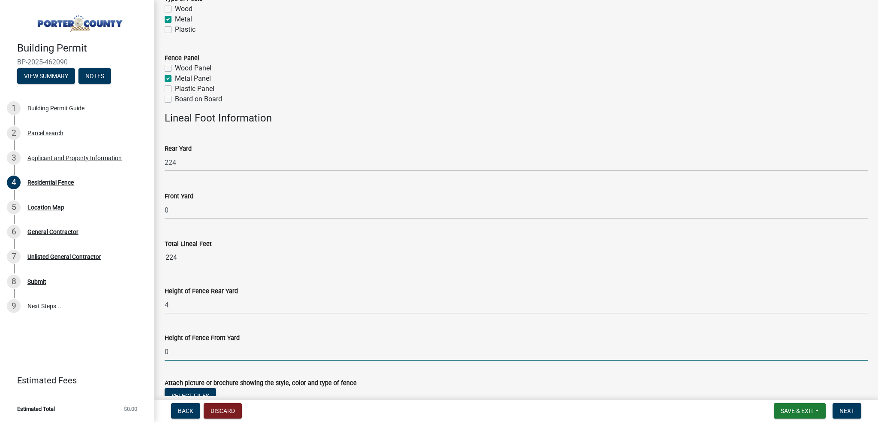
type input "0"
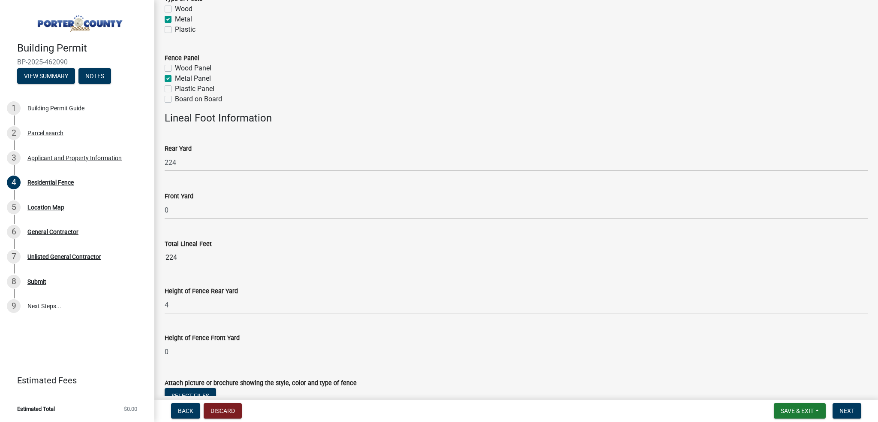
click at [321, 336] on div "Height of Fence Front Yard" at bounding box center [516, 337] width 703 height 10
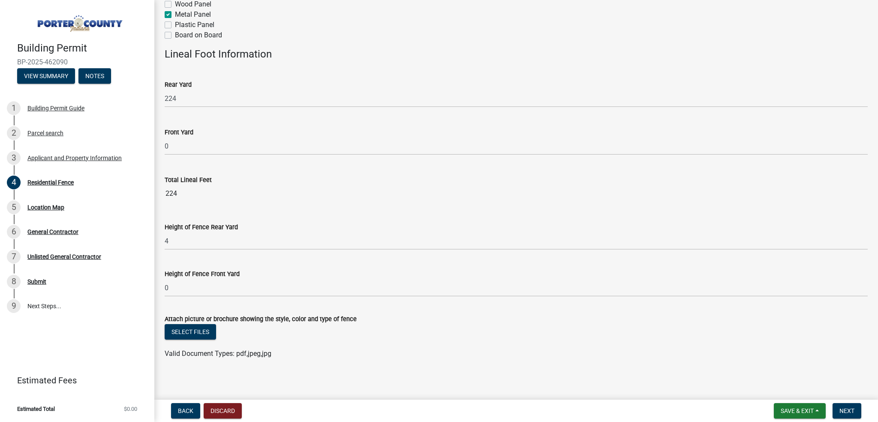
scroll to position [239, 0]
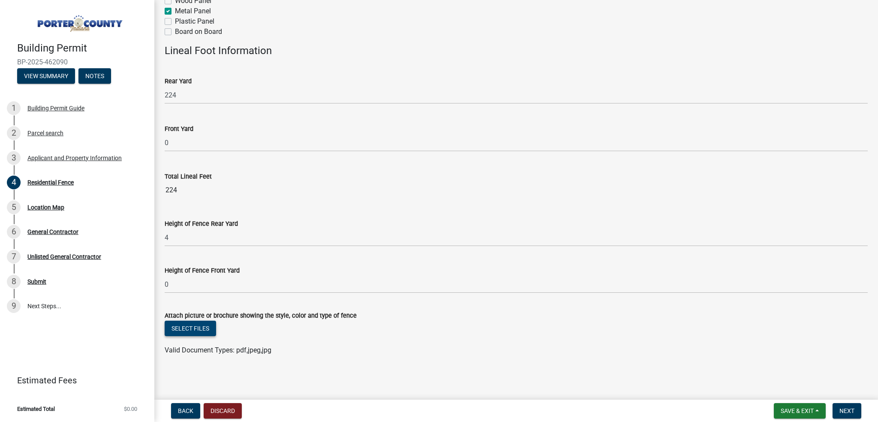
click at [190, 325] on button "Select files" at bounding box center [190, 327] width 51 height 15
click at [192, 325] on button "Select files" at bounding box center [190, 327] width 51 height 15
click at [202, 322] on button "Select files" at bounding box center [190, 327] width 51 height 15
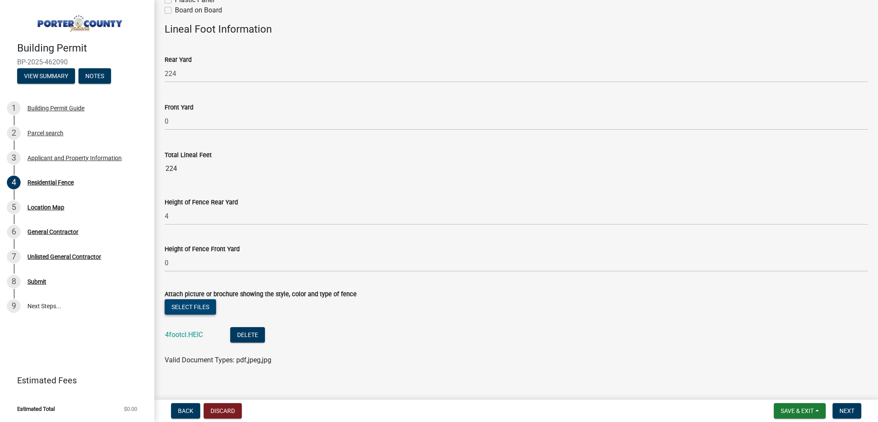
scroll to position [270, 0]
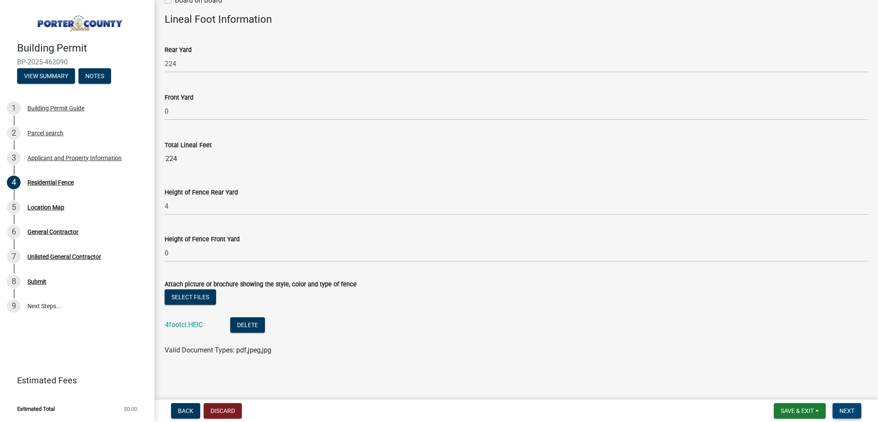
click at [858, 413] on button "Next" at bounding box center [847, 410] width 29 height 15
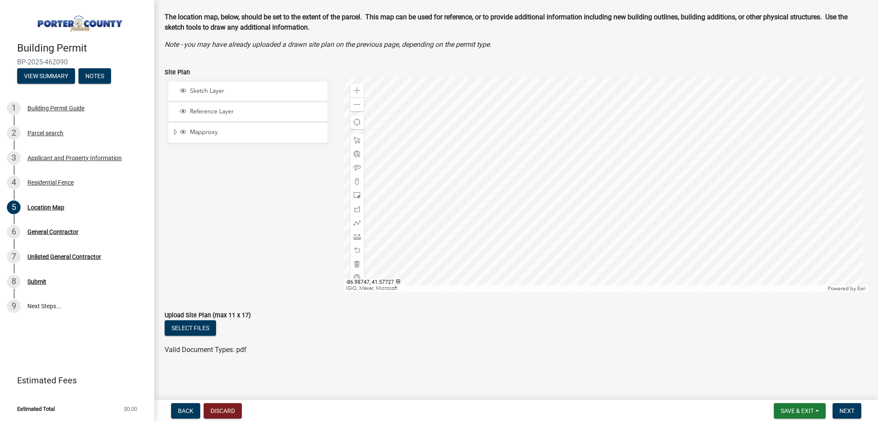
scroll to position [0, 0]
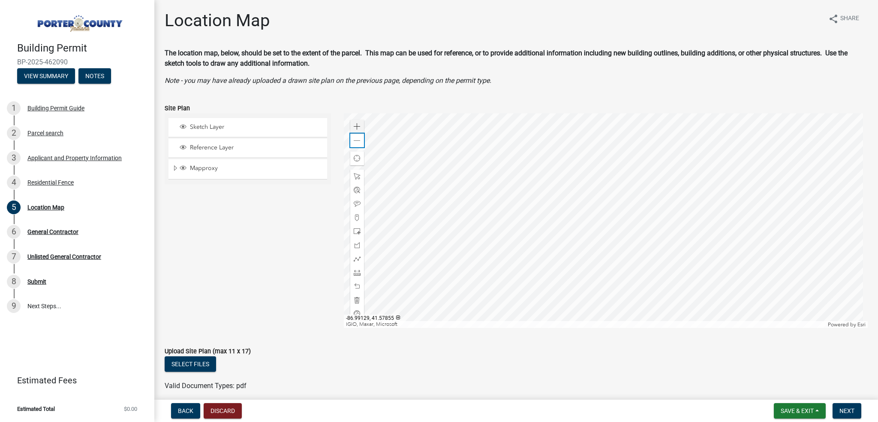
click at [353, 133] on div "Zoom in Zoom out" at bounding box center [357, 133] width 14 height 27
click at [354, 129] on span at bounding box center [357, 126] width 7 height 7
click at [573, 116] on div at bounding box center [606, 220] width 524 height 214
click at [636, 207] on div at bounding box center [606, 220] width 524 height 214
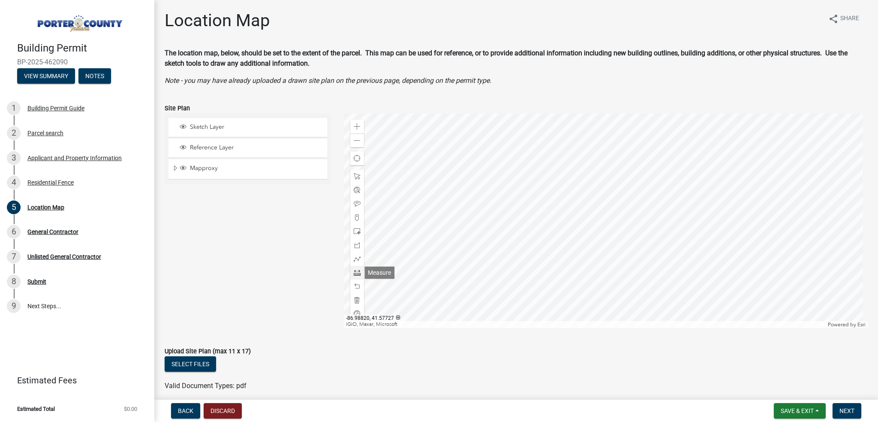
click at [354, 271] on span at bounding box center [357, 272] width 7 height 7
click at [654, 190] on div at bounding box center [606, 220] width 524 height 214
click at [656, 275] on div at bounding box center [606, 220] width 524 height 214
click at [549, 277] on div at bounding box center [606, 220] width 524 height 214
click at [357, 286] on span at bounding box center [357, 286] width 7 height 7
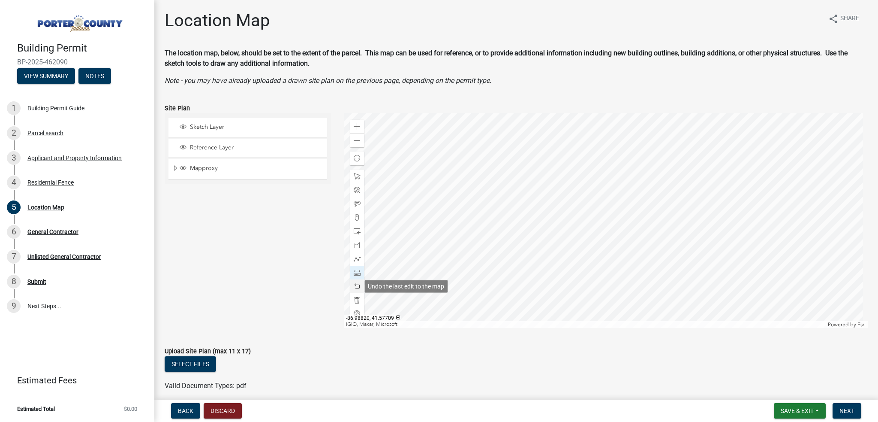
click at [356, 286] on span at bounding box center [357, 286] width 7 height 7
click at [657, 275] on div at bounding box center [606, 220] width 524 height 214
click at [551, 277] on div at bounding box center [606, 220] width 524 height 214
click at [354, 284] on span at bounding box center [357, 286] width 7 height 7
click at [552, 283] on div at bounding box center [606, 220] width 524 height 214
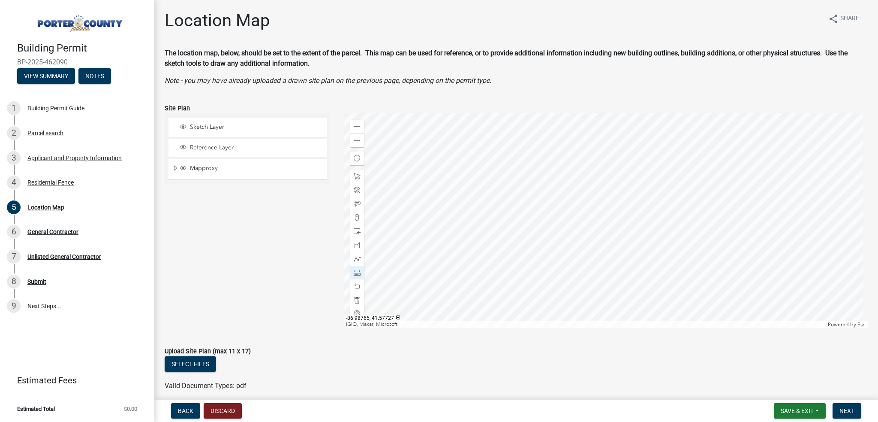
click at [539, 211] on div at bounding box center [606, 220] width 524 height 214
click at [540, 211] on div at bounding box center [606, 220] width 524 height 214
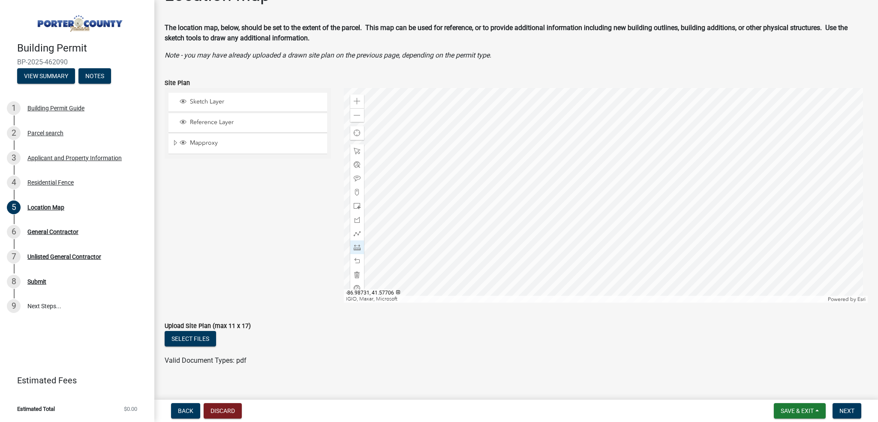
scroll to position [36, 0]
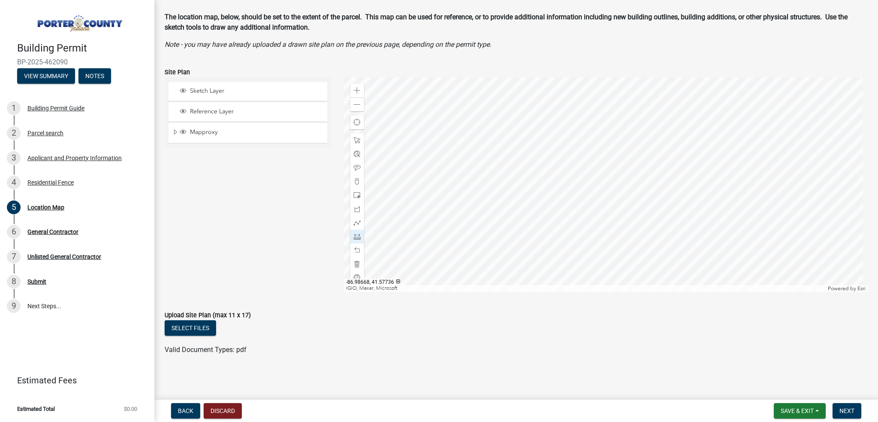
click at [199, 318] on label "Upload Site Plan (max 11 x 17)" at bounding box center [208, 315] width 86 height 6
click at [195, 329] on button "Select files" at bounding box center [190, 327] width 51 height 15
drag, startPoint x: 850, startPoint y: 398, endPoint x: 847, endPoint y: 402, distance: 5.0
click at [849, 398] on div "Building Permit BP-2025-462090 View Summary Notes 1 Building Permit Guide 2 Par…" at bounding box center [439, 211] width 878 height 422
click at [847, 404] on button "Next" at bounding box center [847, 410] width 29 height 15
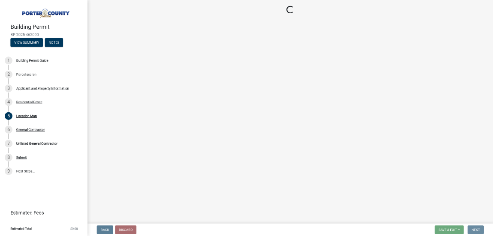
scroll to position [0, 0]
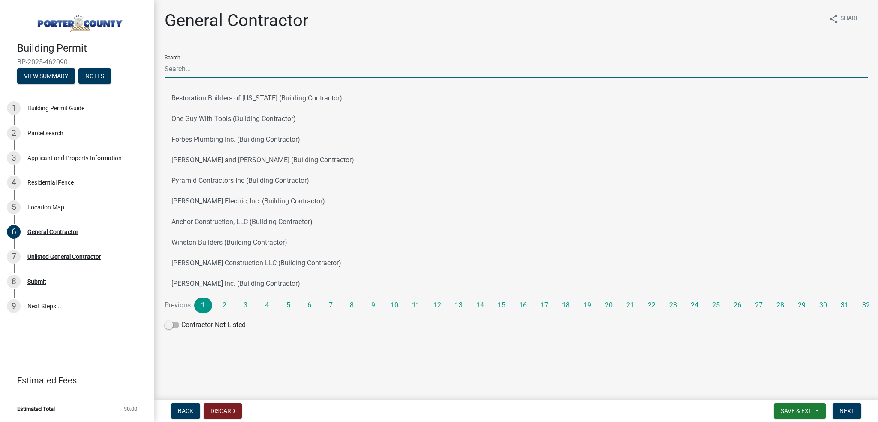
click at [242, 67] on input "Search" at bounding box center [516, 69] width 703 height 18
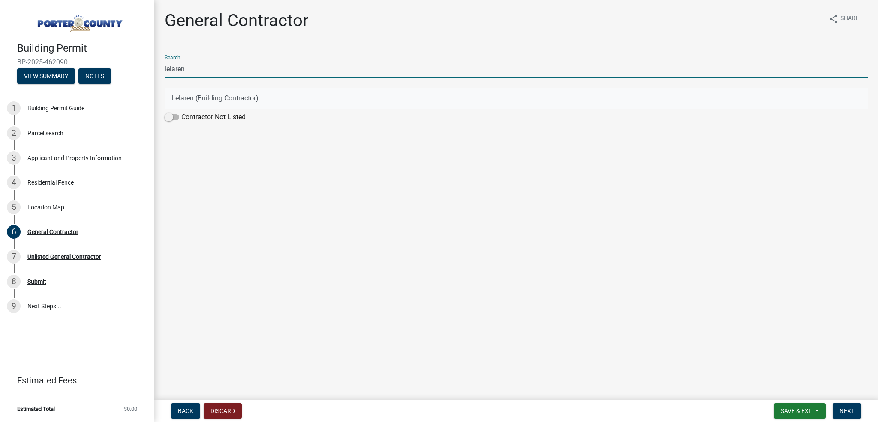
type input "lelaren"
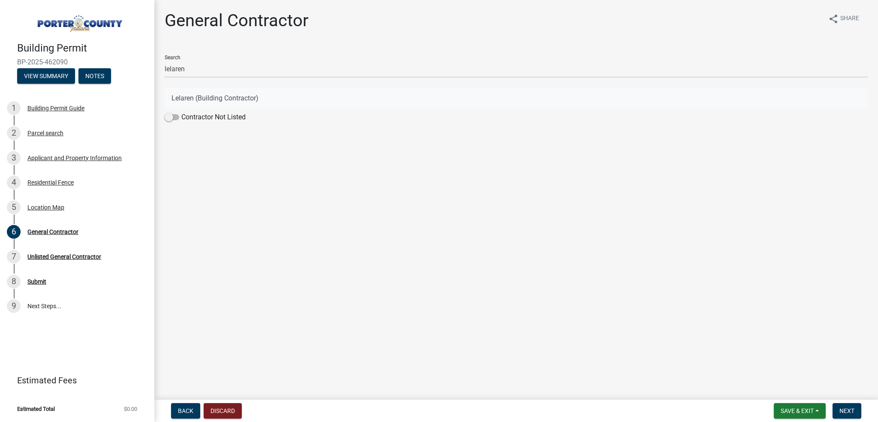
click at [184, 100] on button "Lelaren (Building Contractor)" at bounding box center [516, 98] width 703 height 21
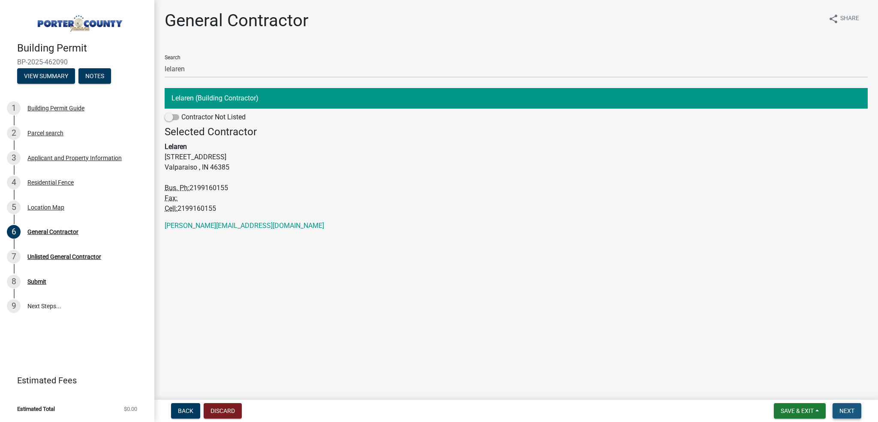
click at [842, 407] on span "Next" at bounding box center [847, 410] width 15 height 7
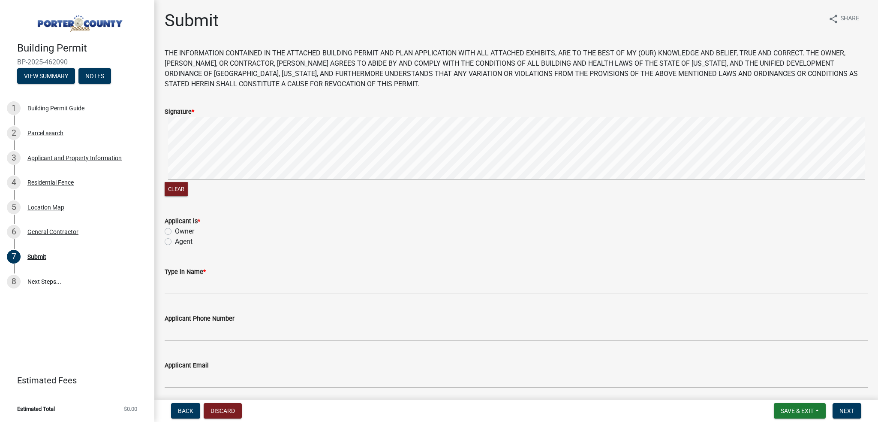
click at [175, 243] on label "Agent" at bounding box center [184, 241] width 18 height 10
click at [175, 242] on input "Agent" at bounding box center [178, 239] width 6 height 6
radio input "true"
drag, startPoint x: 201, startPoint y: 299, endPoint x: 201, endPoint y: 293, distance: 6.0
click at [201, 298] on wm-data-entity-input "Type in Name *" at bounding box center [516, 277] width 703 height 47
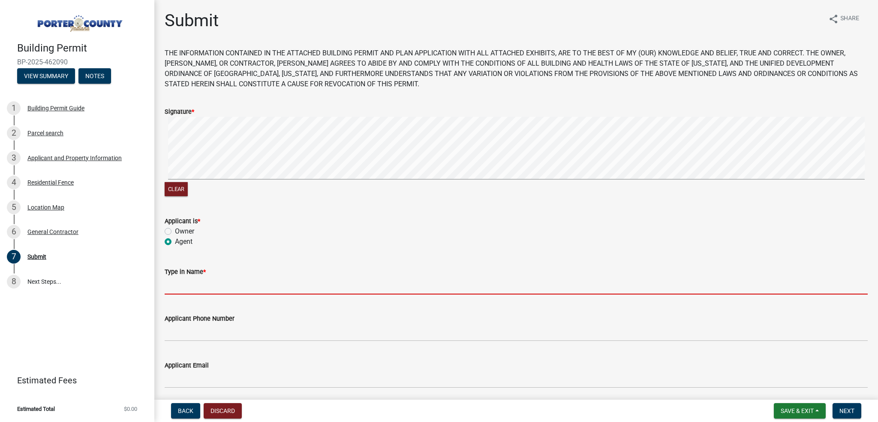
click at [202, 291] on input "Type in Name *" at bounding box center [516, 286] width 703 height 18
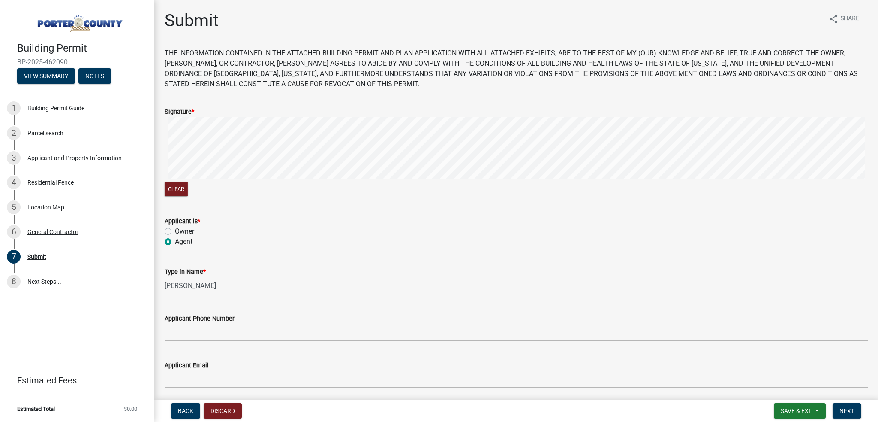
type input "[PERSON_NAME]"
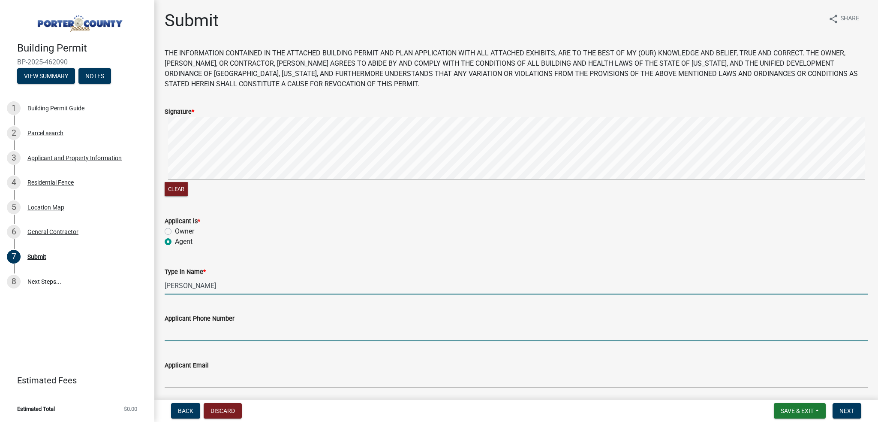
click at [202, 333] on input "Applicant Phone Number" at bounding box center [516, 332] width 703 height 18
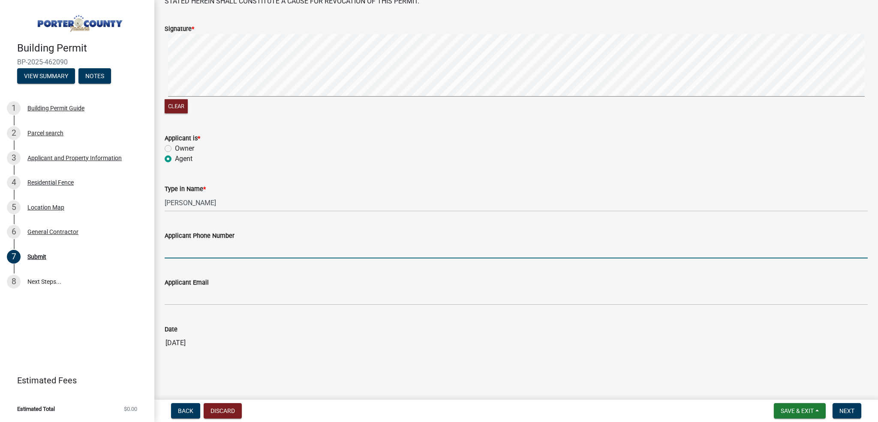
scroll to position [85, 0]
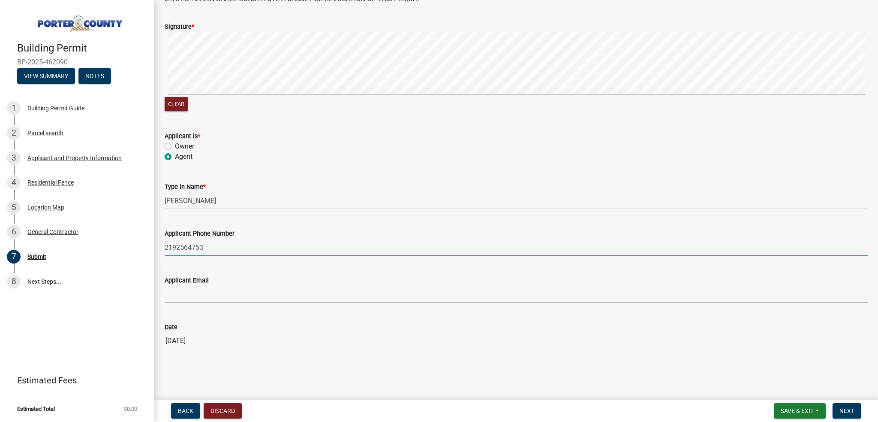
type input "2192564753"
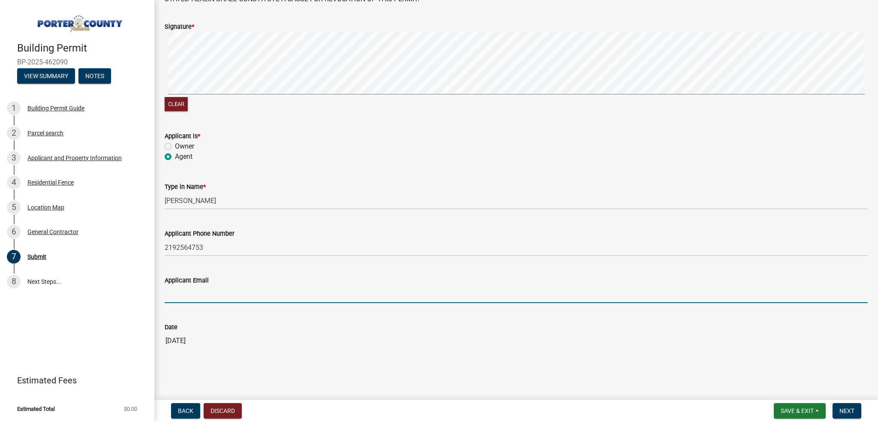
click at [192, 292] on input "Applicant Email" at bounding box center [516, 294] width 703 height 18
type input "[EMAIL_ADDRESS][DOMAIN_NAME]"
click at [196, 357] on wm-data-entity-input-list "THE INFORMATION CONTAINED IN THE ATTACHED BUILDING PERMIT AND PLAN APPLICATION …" at bounding box center [516, 163] width 703 height 400
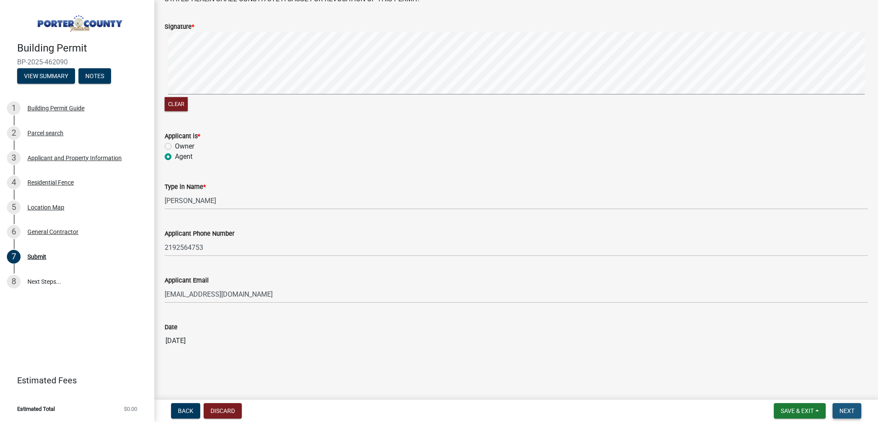
click at [846, 411] on span "Next" at bounding box center [847, 410] width 15 height 7
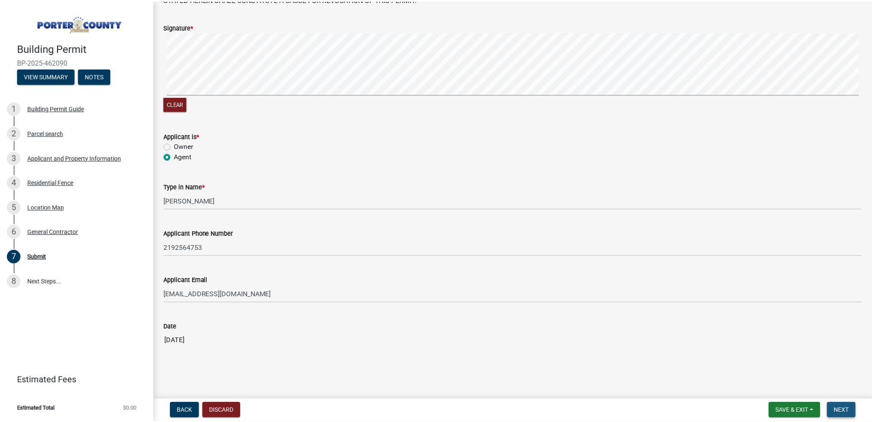
scroll to position [0, 0]
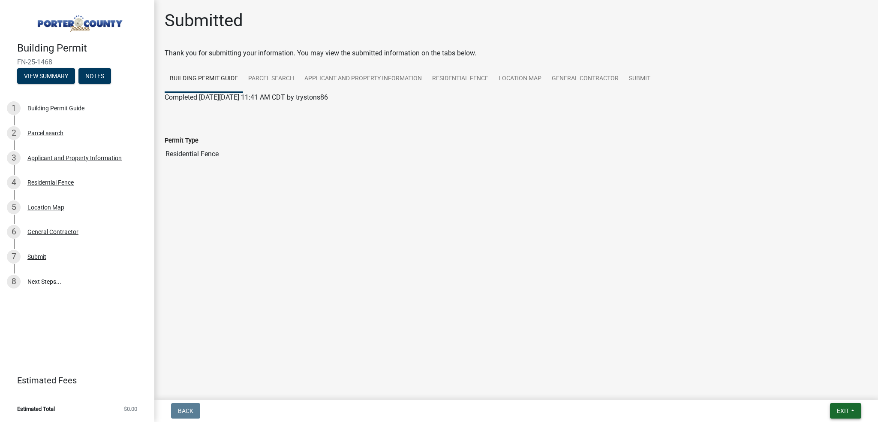
click at [855, 406] on button "Exit" at bounding box center [845, 410] width 31 height 15
click at [840, 388] on button "Save & Exit" at bounding box center [827, 388] width 69 height 21
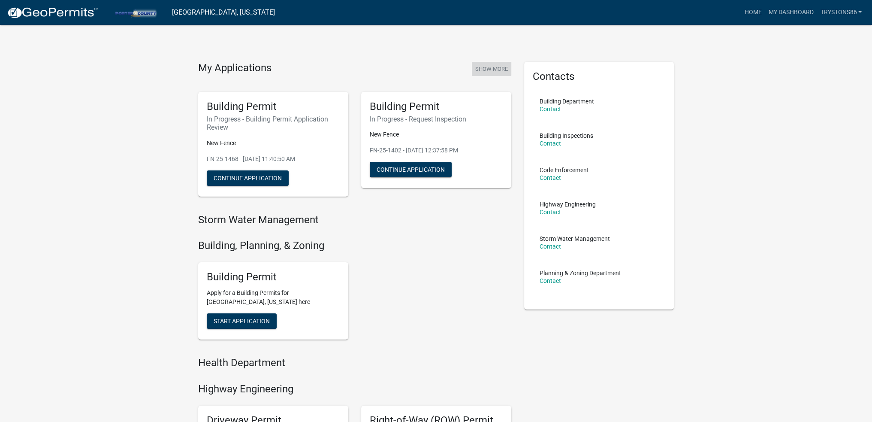
click at [497, 65] on button "Show More" at bounding box center [491, 69] width 39 height 14
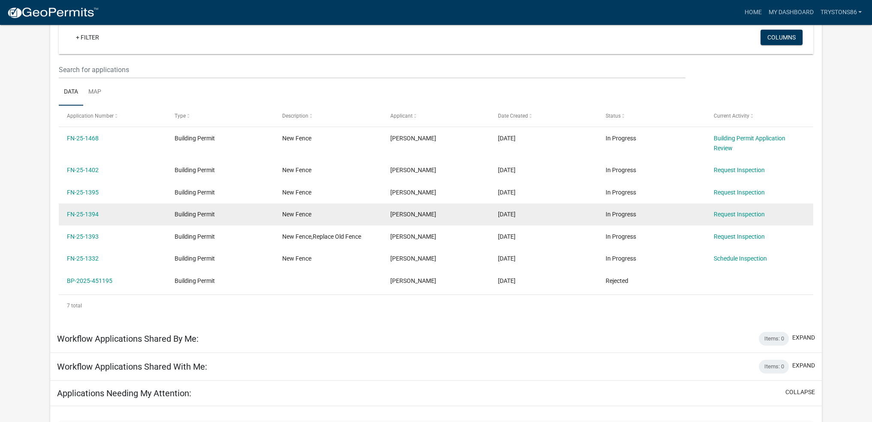
scroll to position [71, 0]
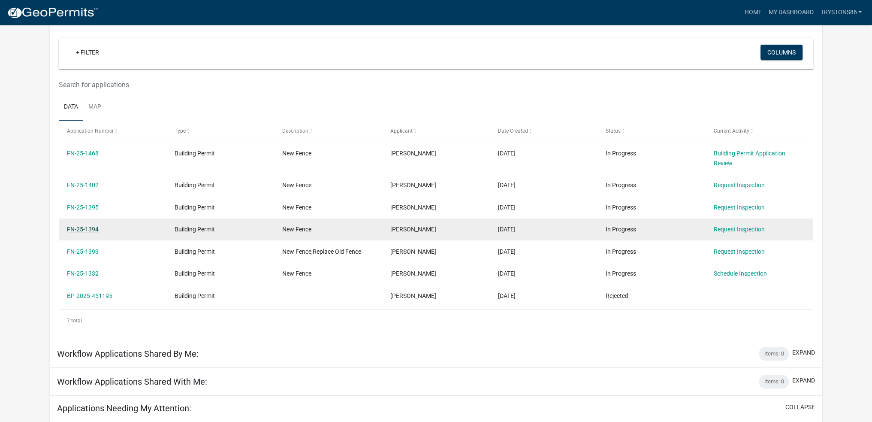
click at [78, 230] on link "FN-25-1394" at bounding box center [83, 229] width 32 height 7
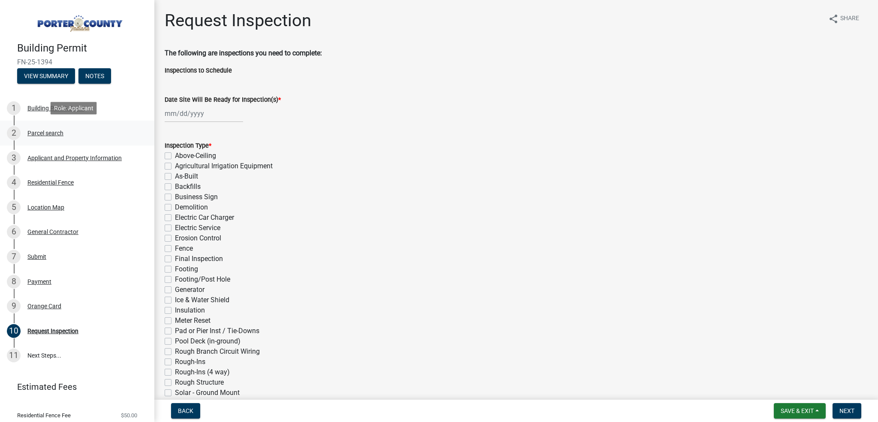
click at [36, 130] on div "Parcel search" at bounding box center [45, 133] width 36 height 6
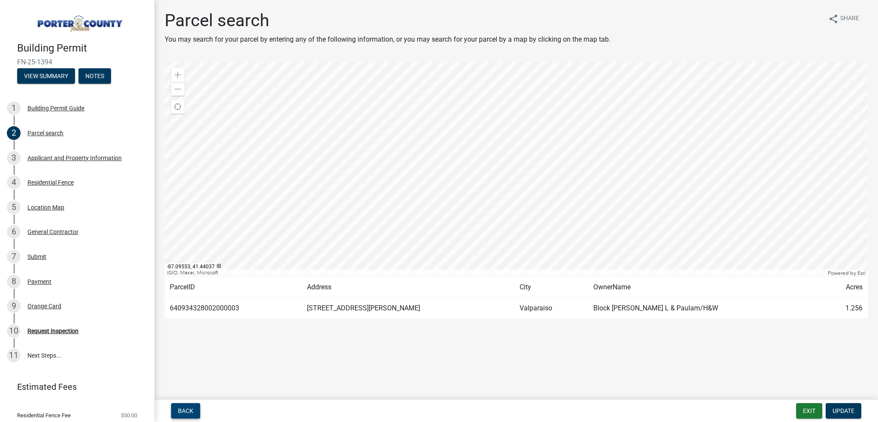
click at [190, 408] on span "Back" at bounding box center [185, 410] width 15 height 7
